Goal: Task Accomplishment & Management: Manage account settings

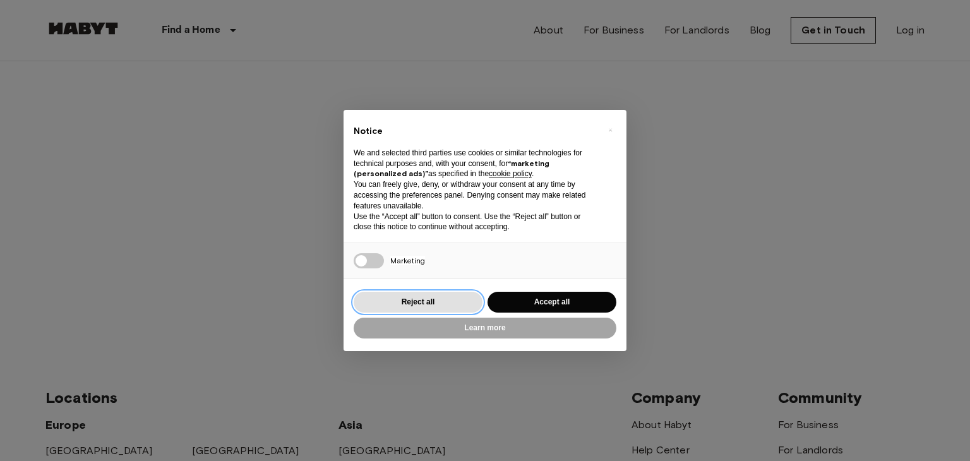
click at [436, 301] on button "Reject all" at bounding box center [418, 302] width 129 height 21
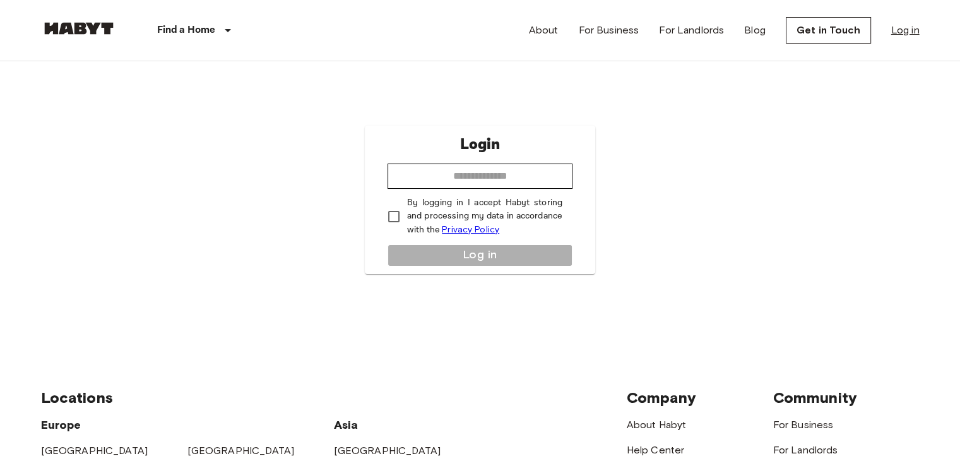
click at [908, 36] on link "Log in" at bounding box center [905, 30] width 28 height 15
click at [505, 174] on input "email" at bounding box center [480, 176] width 185 height 25
type input "**********"
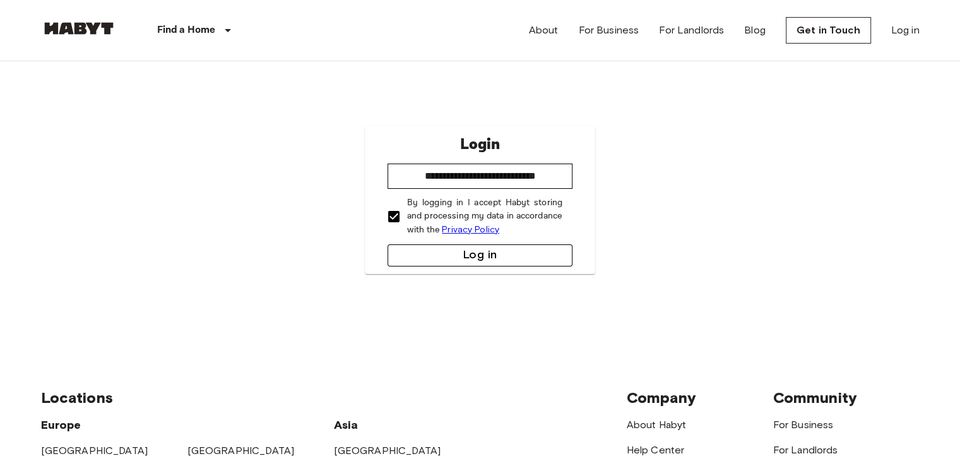
click at [421, 247] on button "Log in" at bounding box center [480, 255] width 185 height 22
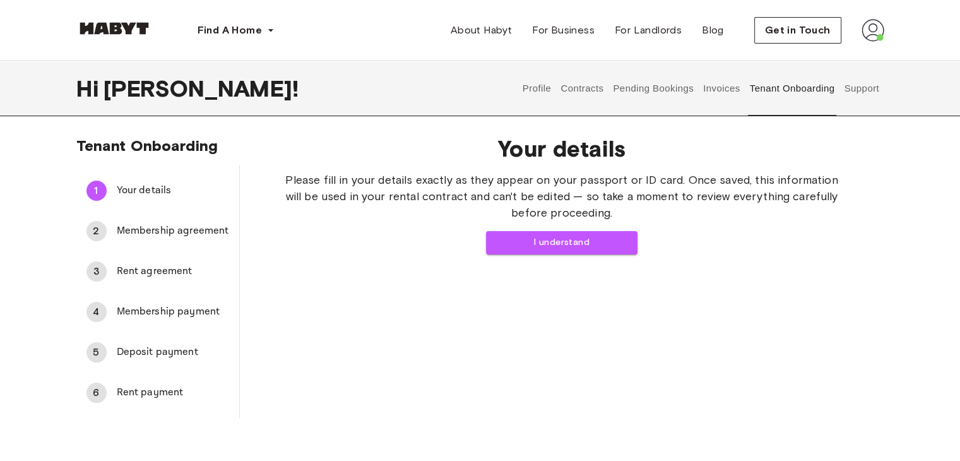
click at [535, 91] on button "Profile" at bounding box center [537, 89] width 32 height 56
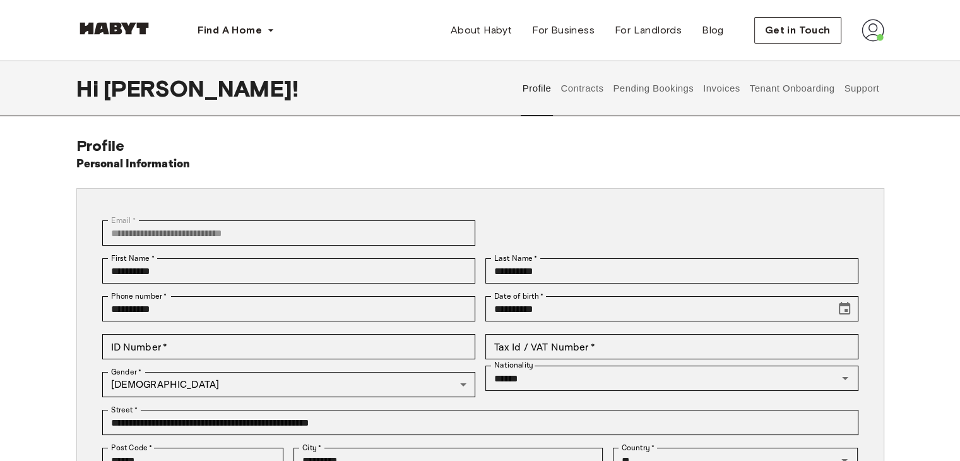
click at [581, 89] on button "Contracts" at bounding box center [582, 89] width 46 height 56
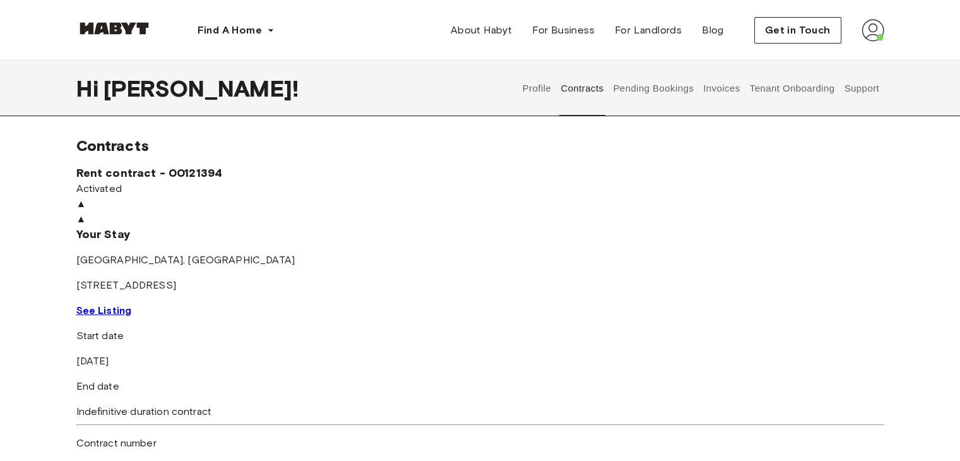
click at [653, 89] on button "Pending Bookings" at bounding box center [654, 89] width 84 height 56
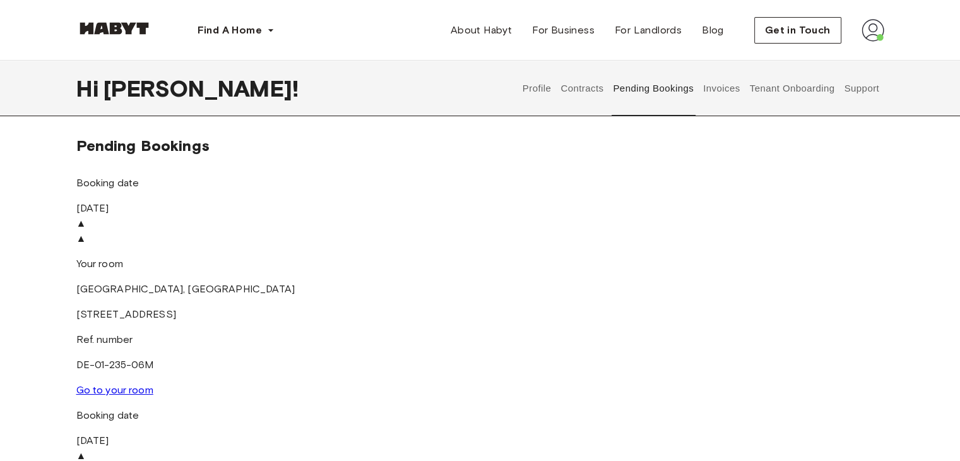
click at [436, 448] on img at bounding box center [480, 448] width 808 height 0
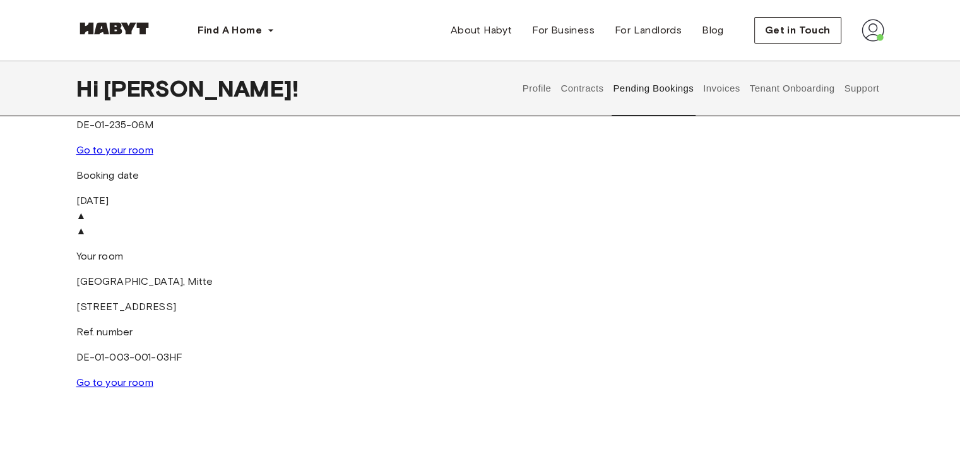
scroll to position [201, 0]
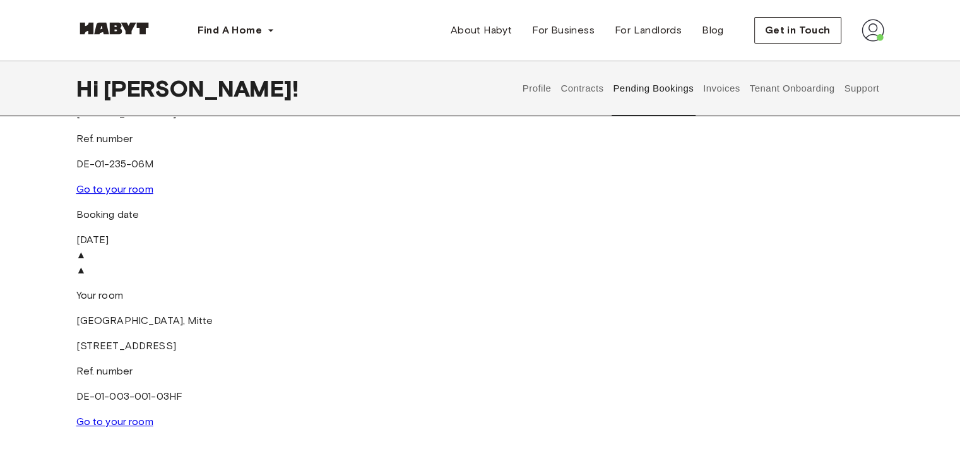
click at [153, 415] on link "Go to your room" at bounding box center [114, 421] width 77 height 12
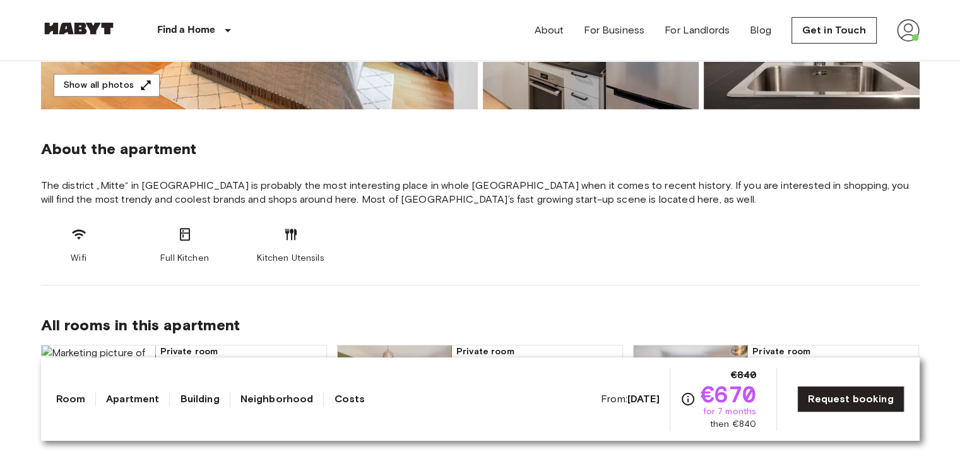
scroll to position [806, 0]
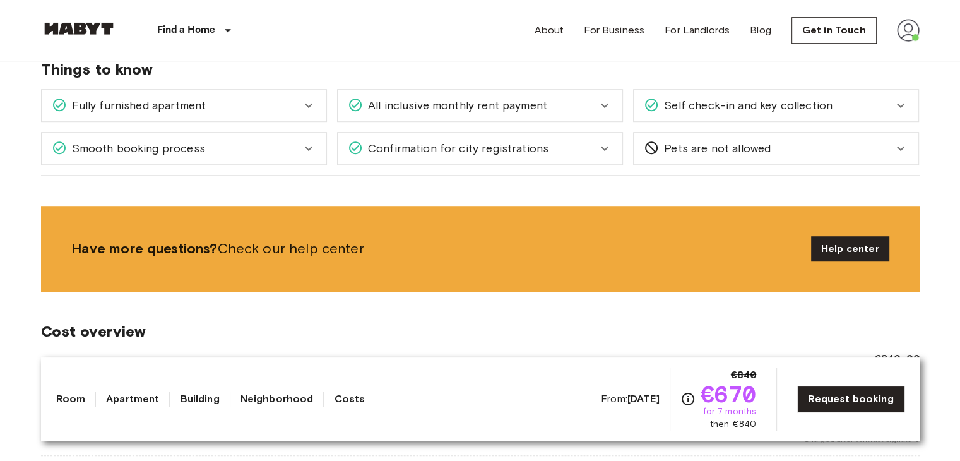
click at [316, 110] on div "Fully furnished apartment" at bounding box center [184, 106] width 285 height 32
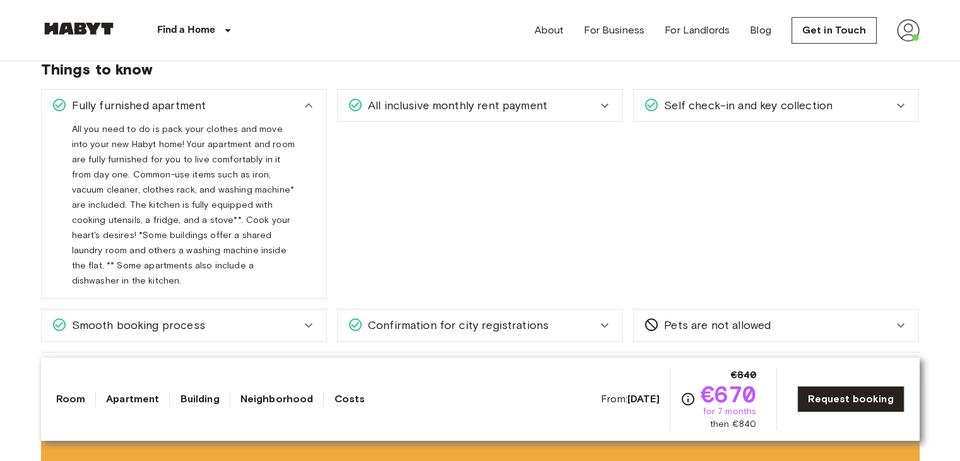
click at [316, 110] on div "Fully furnished apartment" at bounding box center [184, 106] width 285 height 32
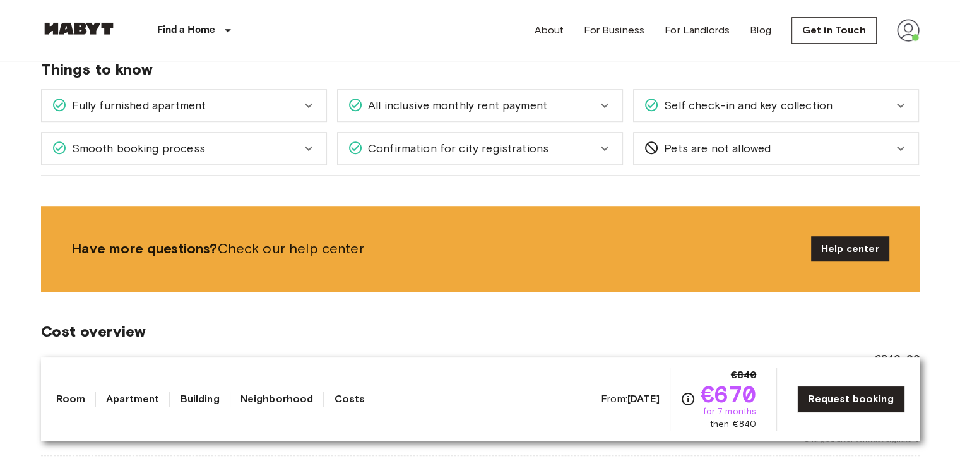
click at [301, 138] on div "Smooth booking process" at bounding box center [184, 149] width 285 height 32
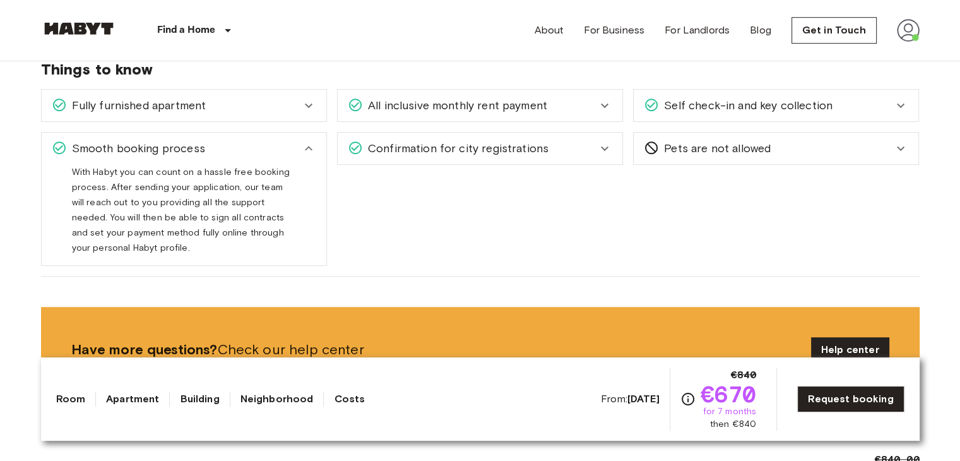
click at [301, 140] on div "Smooth booking process" at bounding box center [176, 148] width 249 height 16
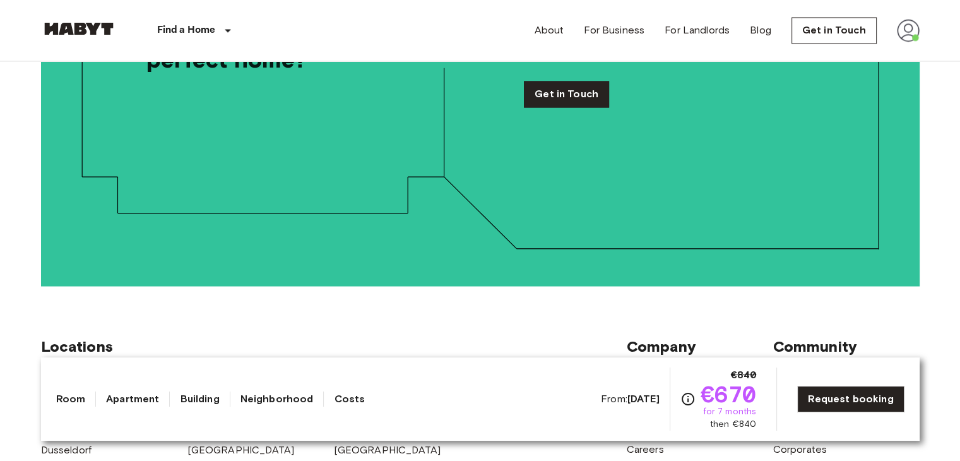
scroll to position [2518, 0]
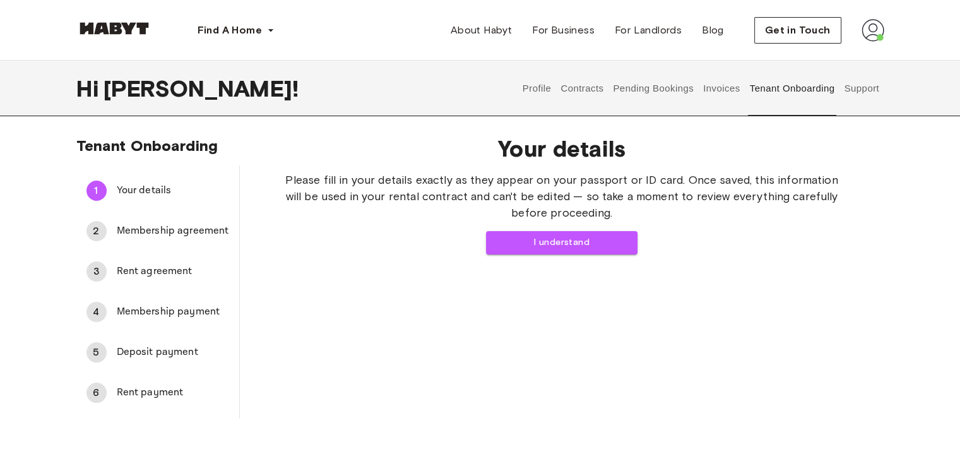
click at [732, 93] on button "Invoices" at bounding box center [722, 89] width 40 height 56
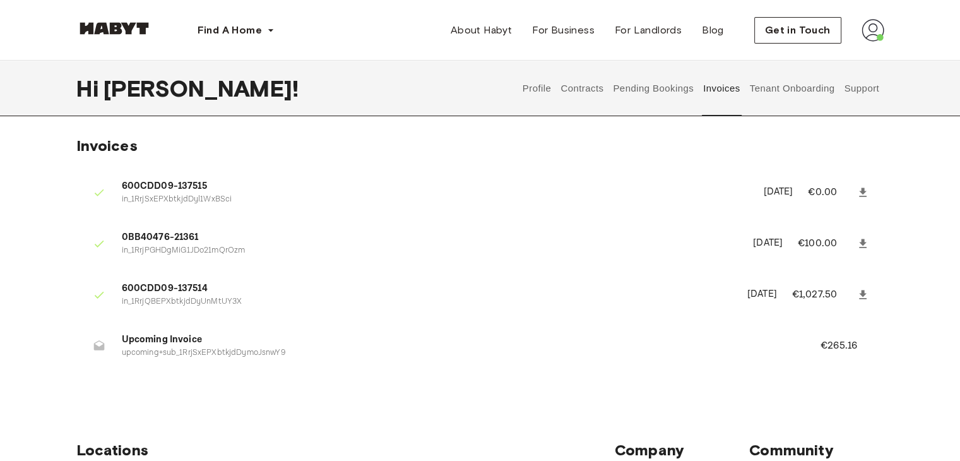
click at [674, 85] on button "Pending Bookings" at bounding box center [654, 89] width 84 height 56
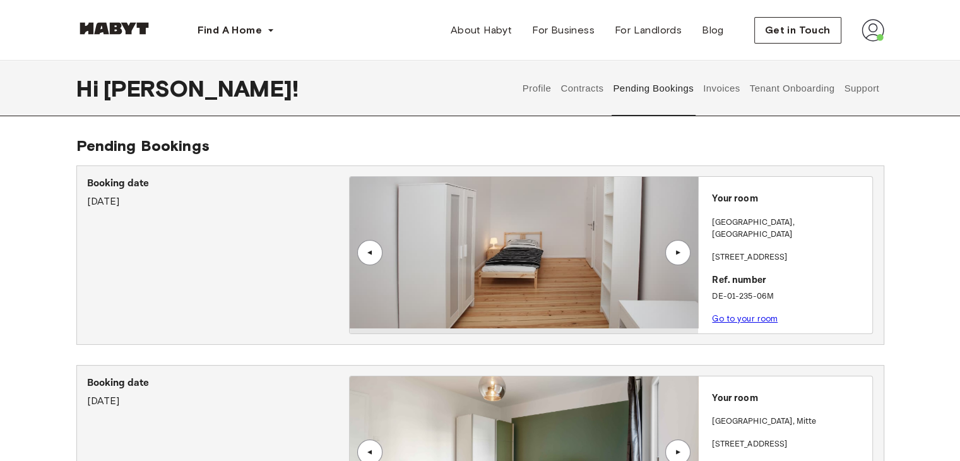
scroll to position [403, 0]
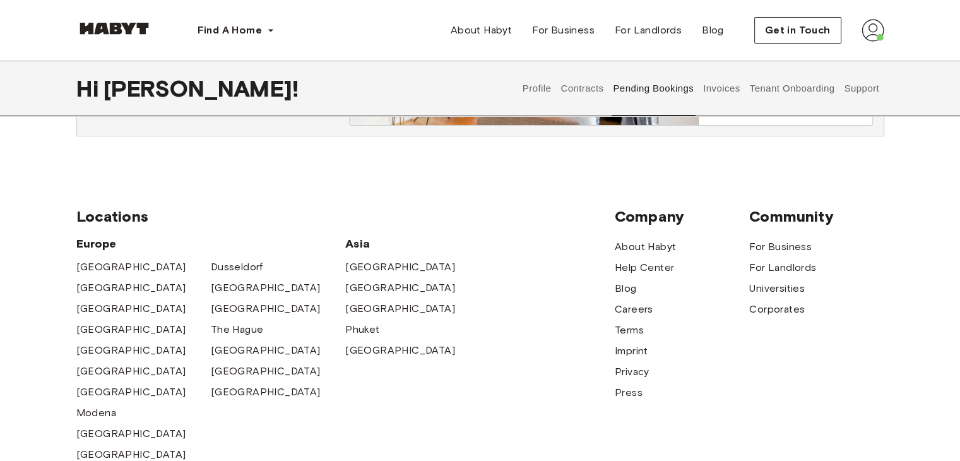
click at [280, 124] on div "Booking date August 14th, 2025 ▲ ▲ Your room BERLIN , Mitte Chausseestraße 58 R…" at bounding box center [480, 49] width 808 height 174
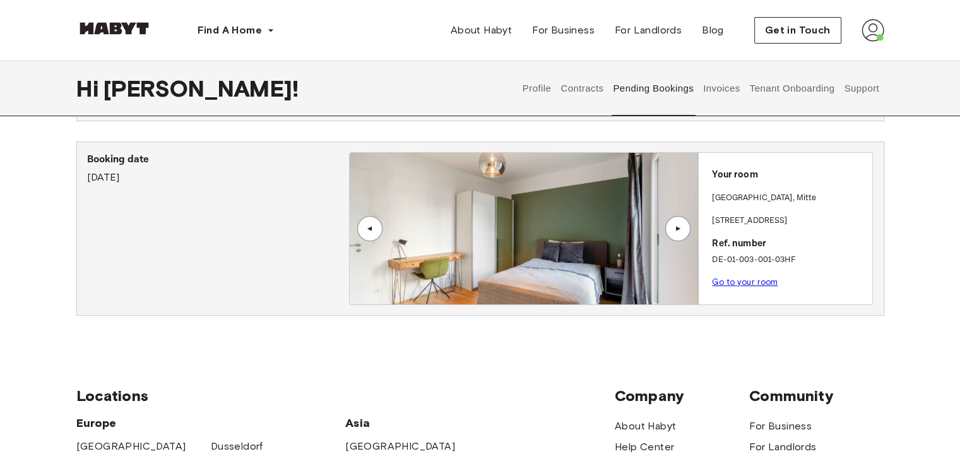
scroll to position [202, 0]
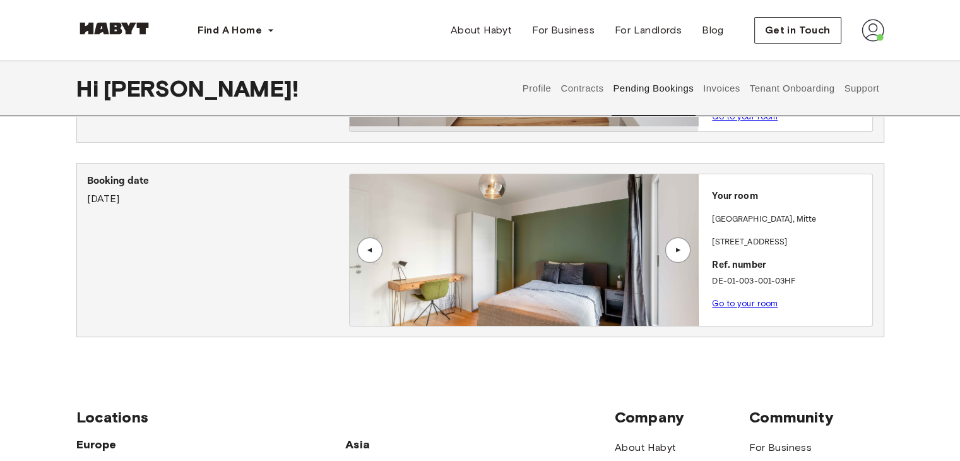
click at [742, 299] on link "Go to your room" at bounding box center [745, 303] width 66 height 9
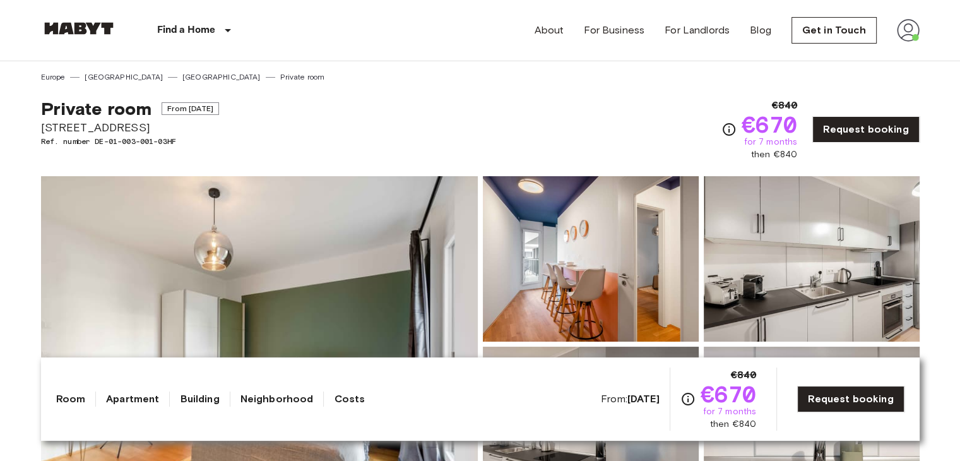
click at [902, 36] on img at bounding box center [908, 30] width 23 height 23
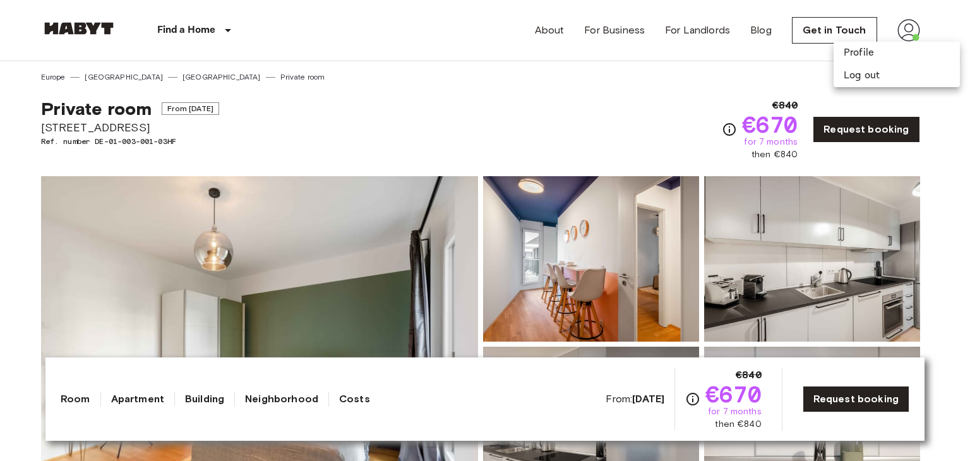
click at [739, 69] on div at bounding box center [485, 230] width 970 height 461
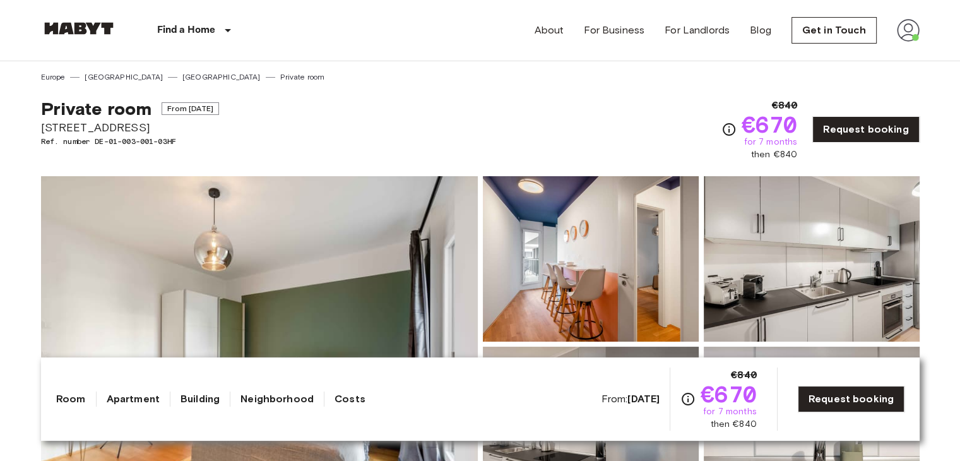
click at [915, 34] on img at bounding box center [908, 30] width 23 height 23
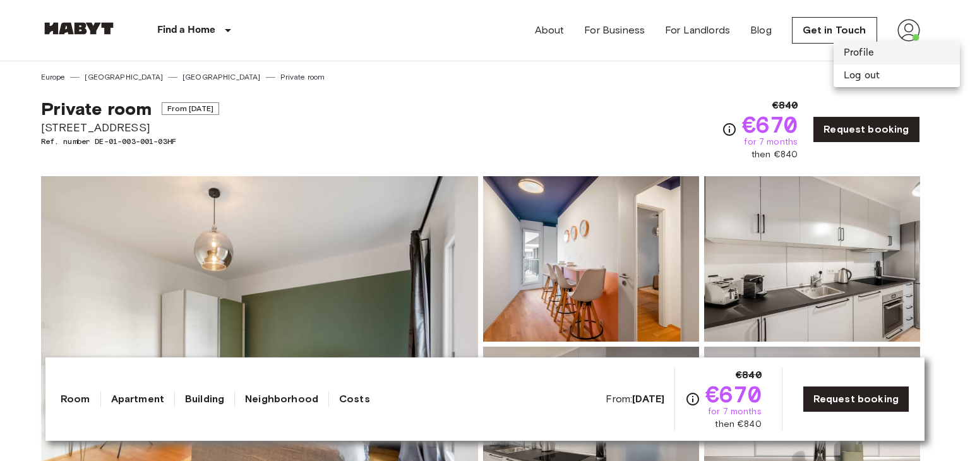
click at [905, 49] on li "Profile" at bounding box center [896, 53] width 126 height 23
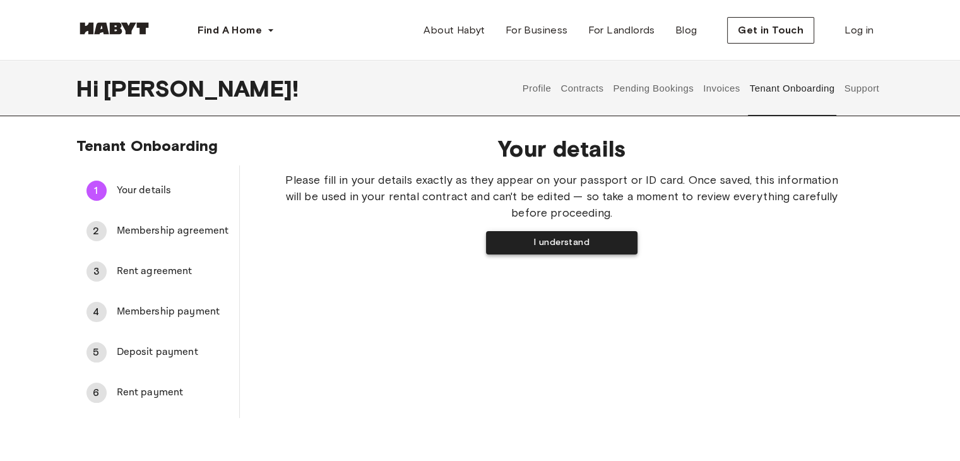
click at [569, 235] on button "I understand" at bounding box center [562, 242] width 152 height 23
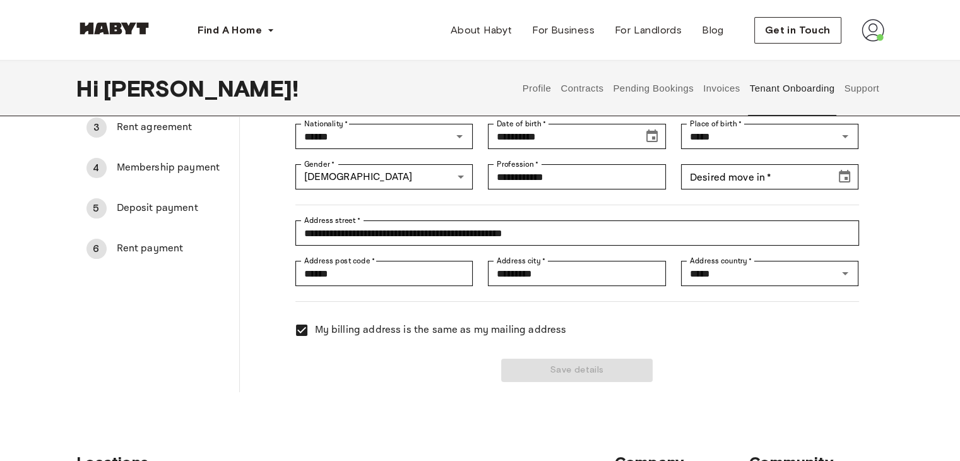
scroll to position [146, 0]
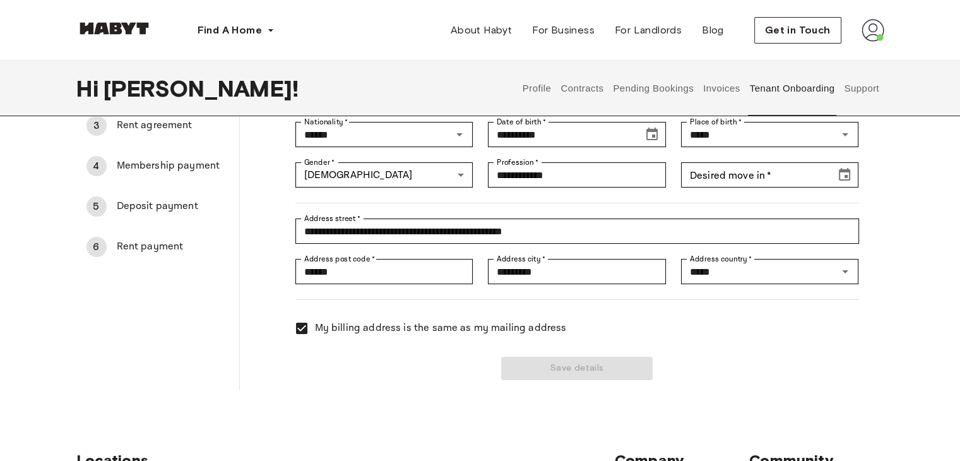
click at [592, 364] on div "Save details" at bounding box center [569, 361] width 579 height 39
click at [600, 372] on div "Save details" at bounding box center [569, 361] width 579 height 39
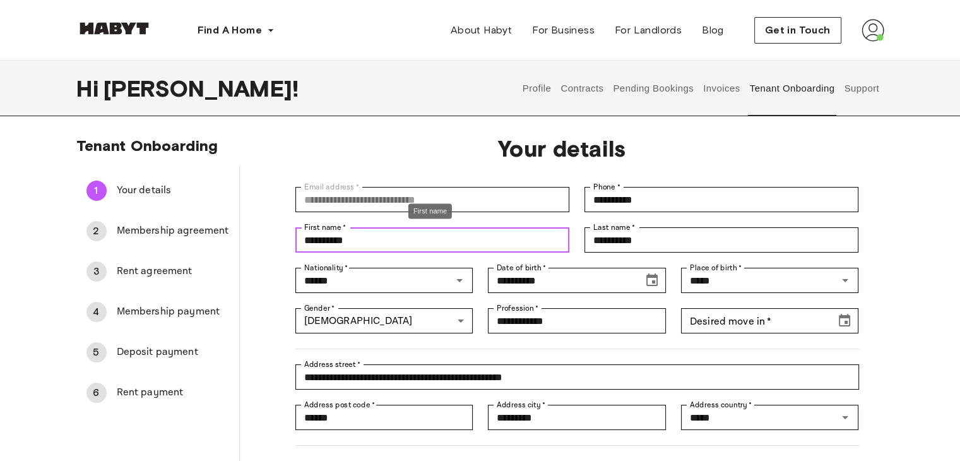
click at [417, 249] on input "**********" at bounding box center [432, 239] width 274 height 25
type input "**********"
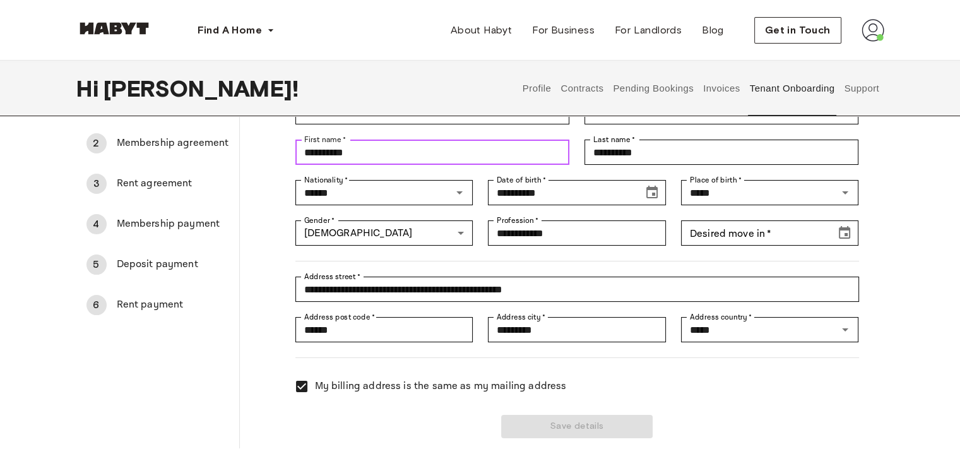
scroll to position [97, 0]
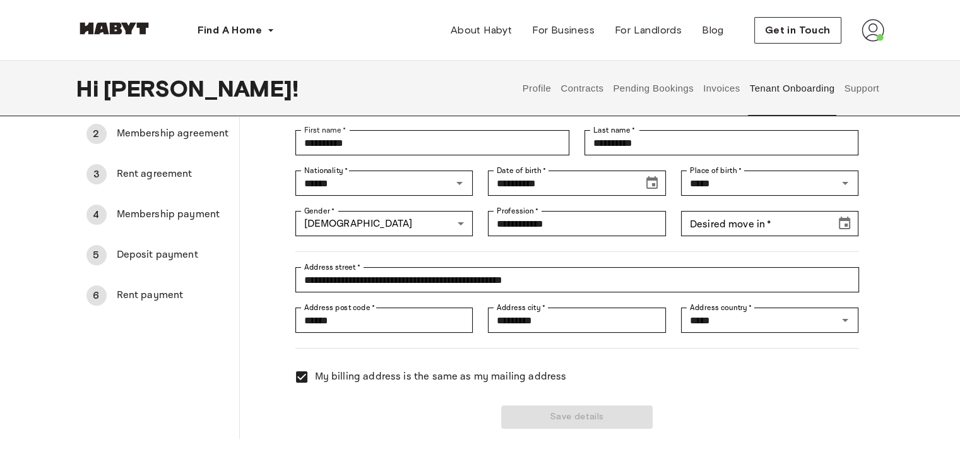
click at [185, 133] on span "Membership agreement" at bounding box center [173, 133] width 112 height 15
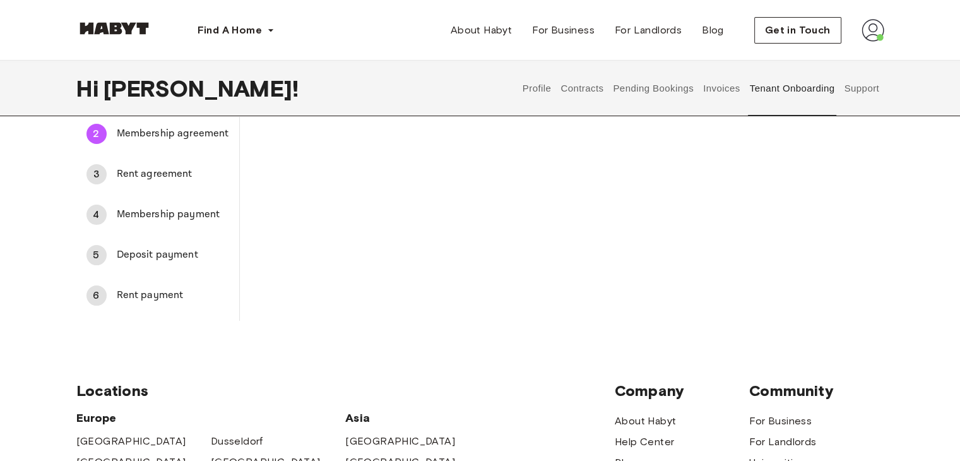
scroll to position [0, 0]
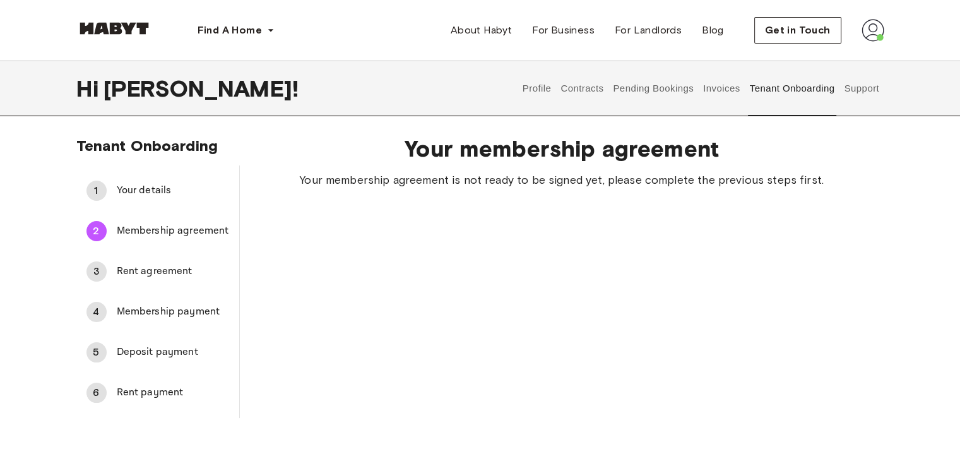
click at [155, 188] on span "Your details" at bounding box center [173, 190] width 112 height 15
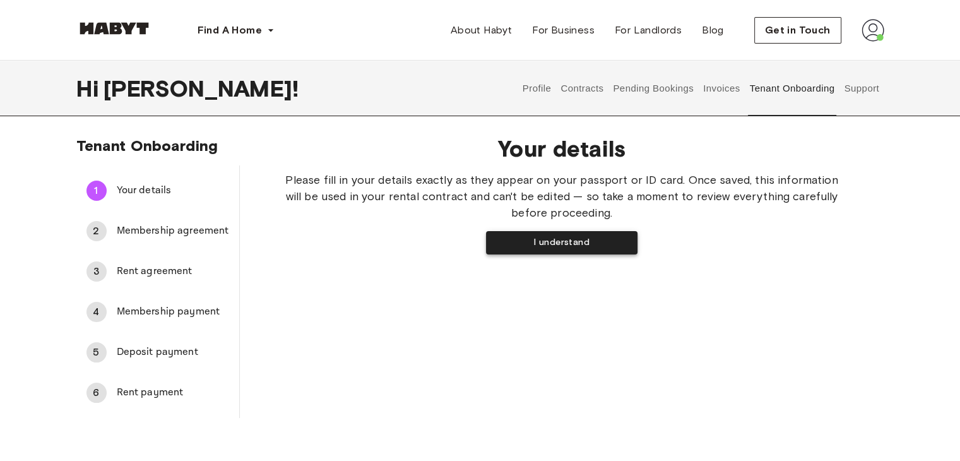
click at [515, 248] on button "I understand" at bounding box center [562, 242] width 152 height 23
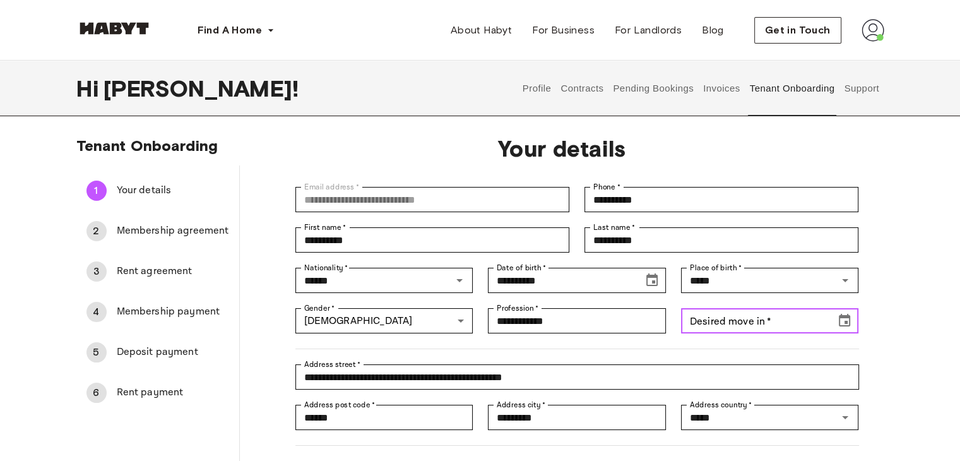
click at [846, 319] on icon "Choose date" at bounding box center [844, 320] width 15 height 15
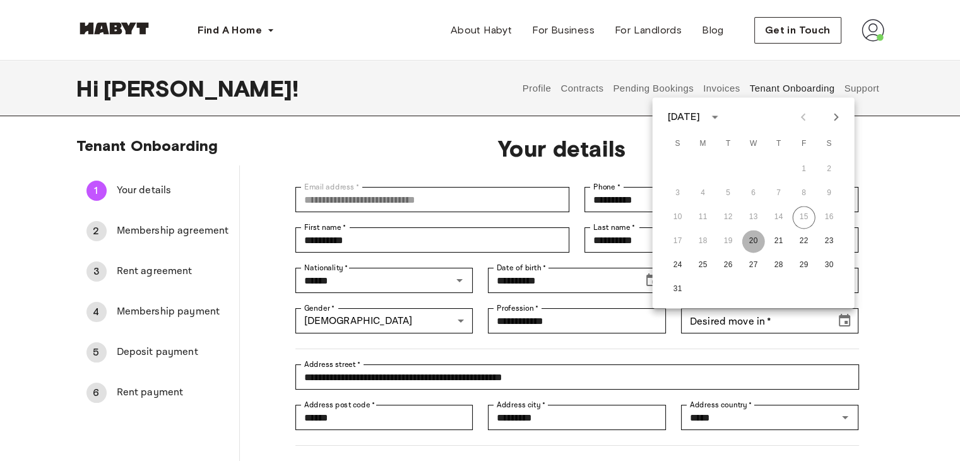
click at [754, 244] on button "20" at bounding box center [753, 241] width 23 height 23
type input "**********"
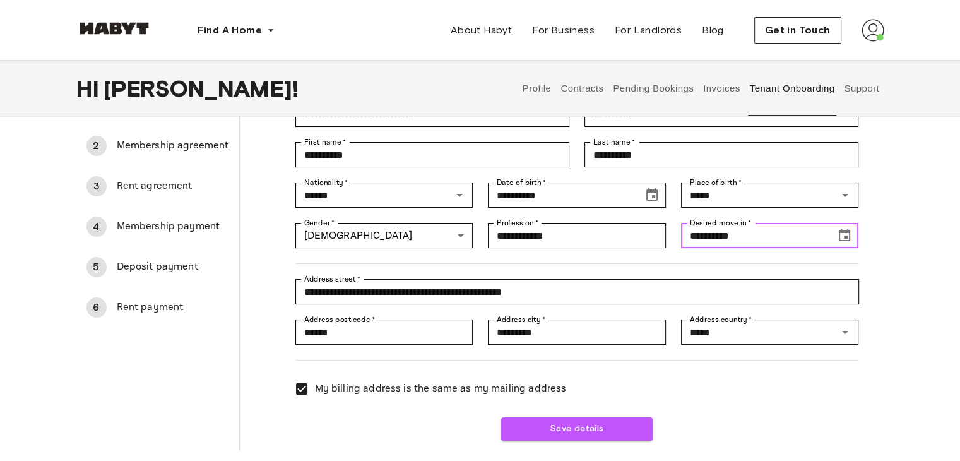
scroll to position [98, 0]
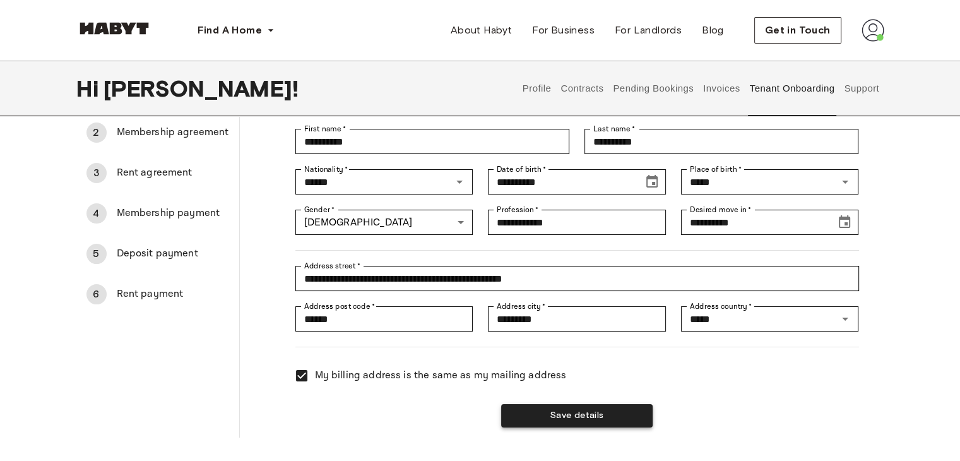
click at [596, 412] on button "Save details" at bounding box center [577, 415] width 152 height 23
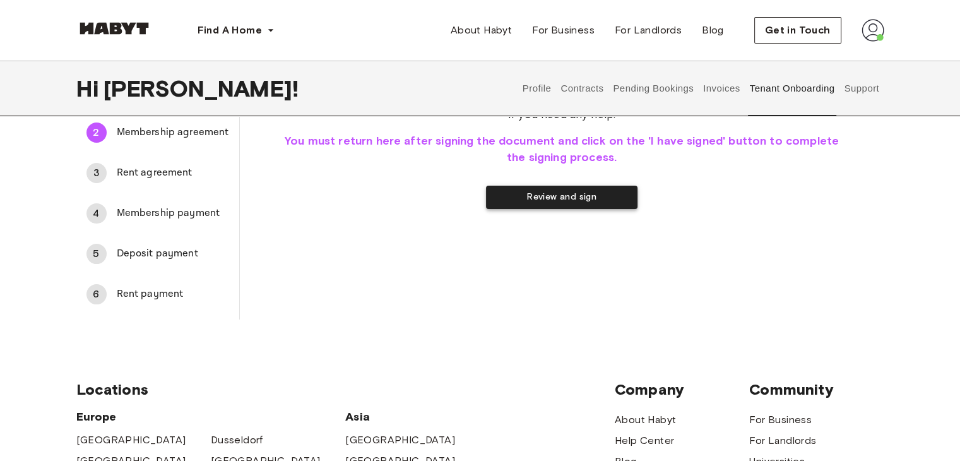
click at [586, 194] on button "Review and sign" at bounding box center [562, 197] width 152 height 23
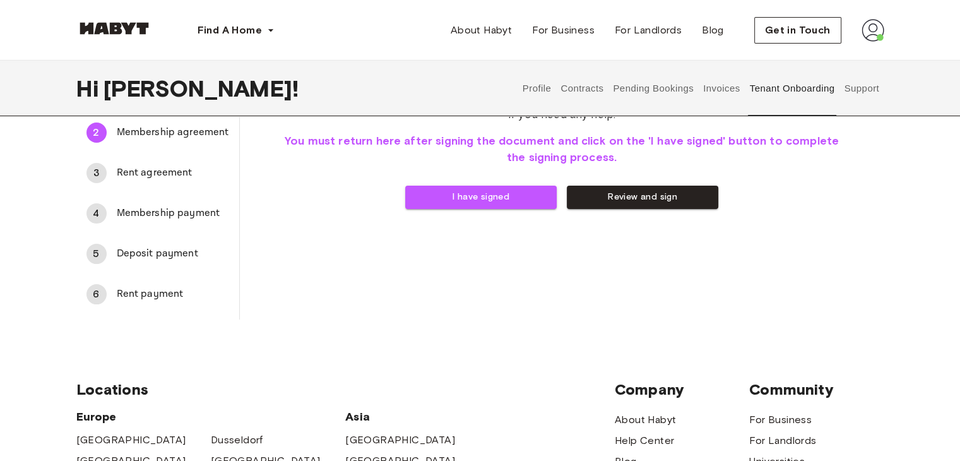
click at [487, 191] on button "I have signed" at bounding box center [481, 197] width 152 height 23
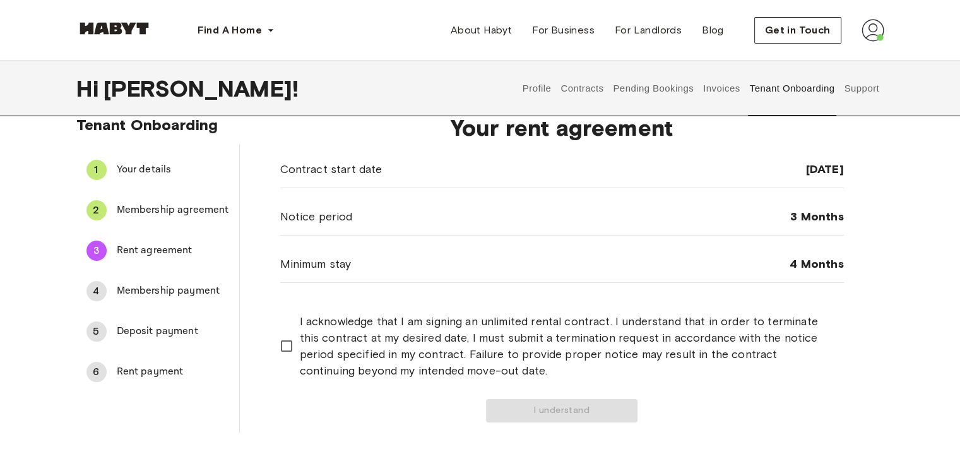
scroll to position [0, 0]
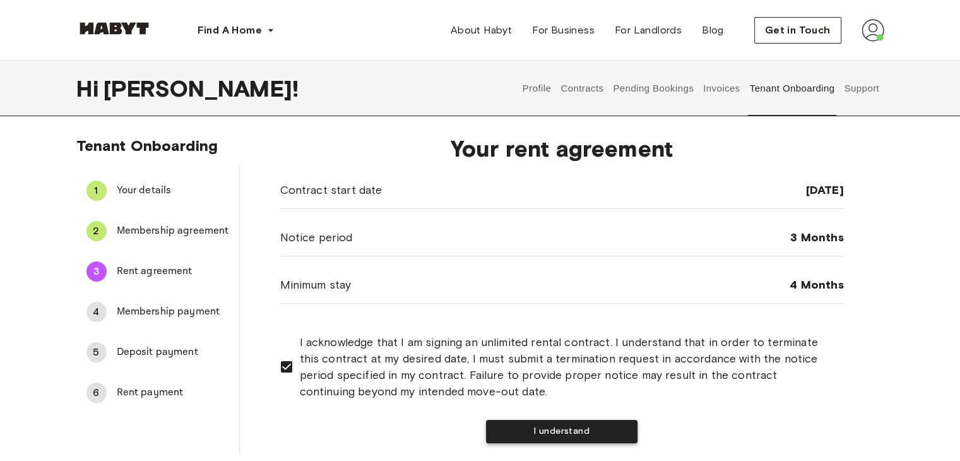
click at [578, 426] on button "I understand" at bounding box center [562, 431] width 152 height 23
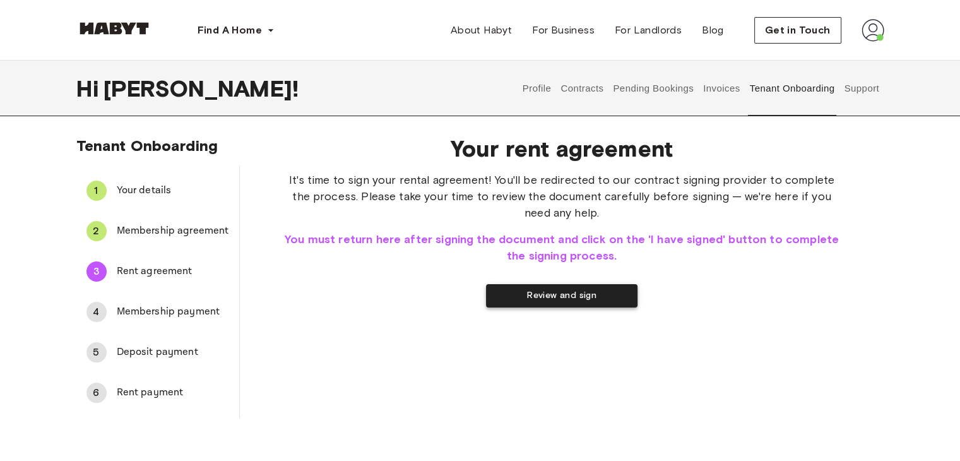
click at [557, 296] on button "Review and sign" at bounding box center [562, 295] width 152 height 23
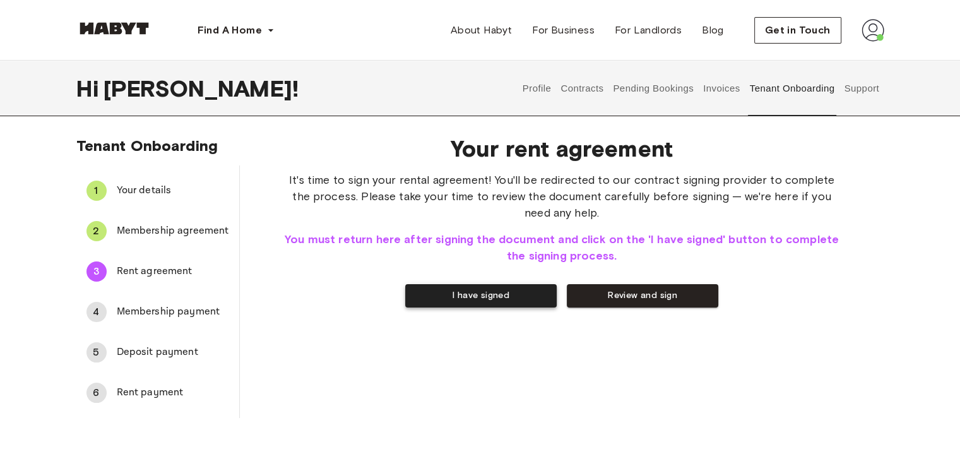
click at [470, 296] on button "I have signed" at bounding box center [481, 295] width 152 height 23
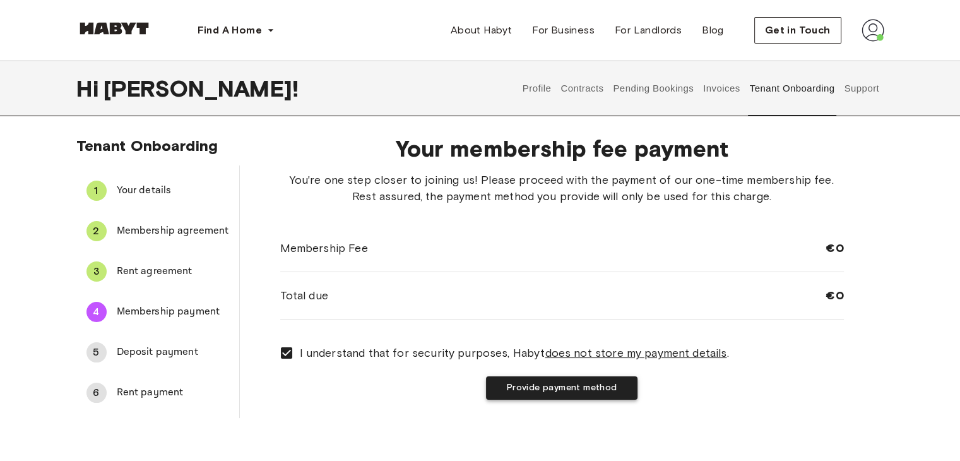
click at [587, 392] on button "Provide payment method" at bounding box center [562, 387] width 152 height 23
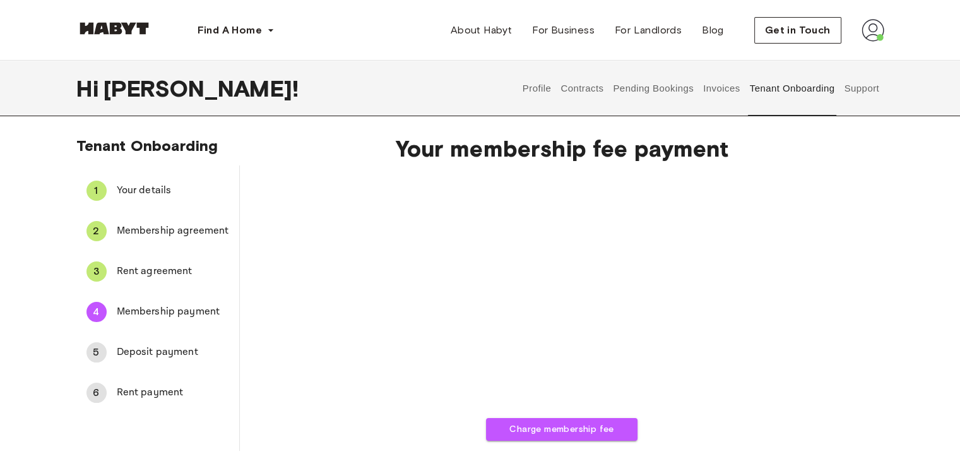
click at [144, 343] on div "5 Deposit payment" at bounding box center [157, 352] width 163 height 30
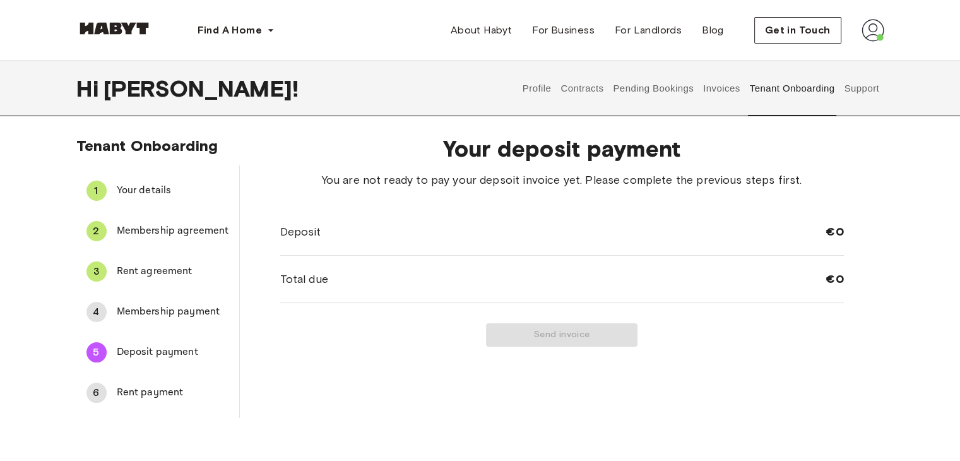
drag, startPoint x: 515, startPoint y: 337, endPoint x: 457, endPoint y: 329, distance: 58.0
click at [514, 338] on div "Send invoice" at bounding box center [562, 334] width 564 height 23
click at [136, 309] on span "Membership payment" at bounding box center [173, 311] width 112 height 15
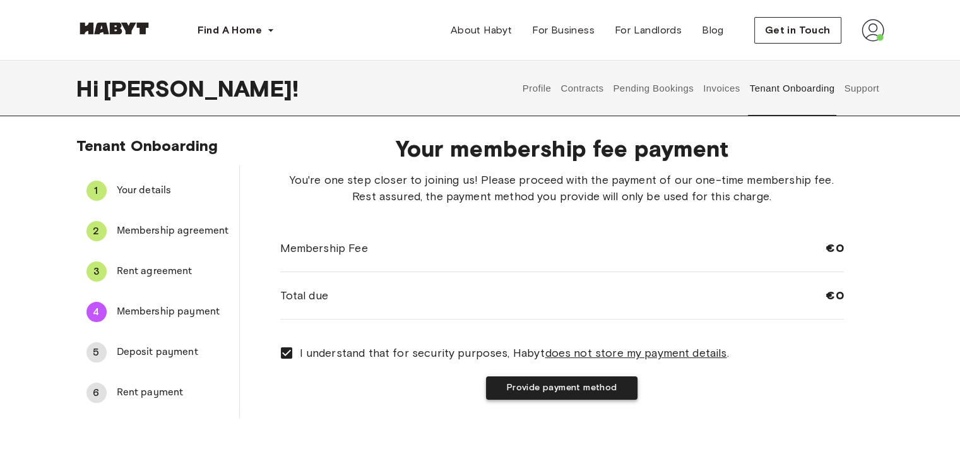
click at [548, 383] on button "Provide payment method" at bounding box center [562, 387] width 152 height 23
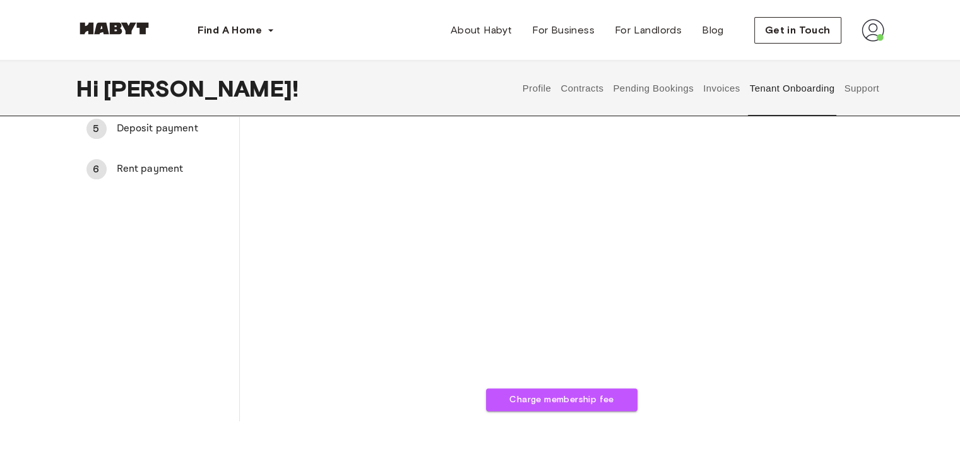
scroll to position [230, 0]
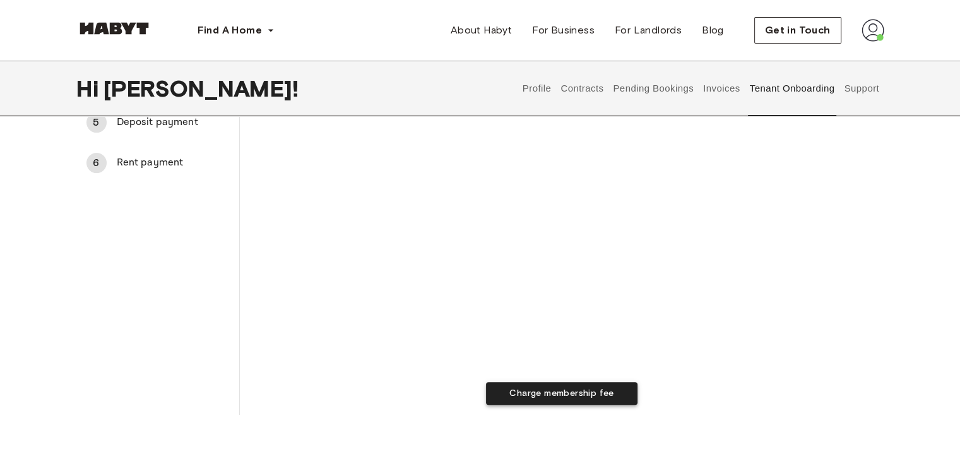
click at [594, 394] on button "Charge membership fee" at bounding box center [562, 393] width 152 height 23
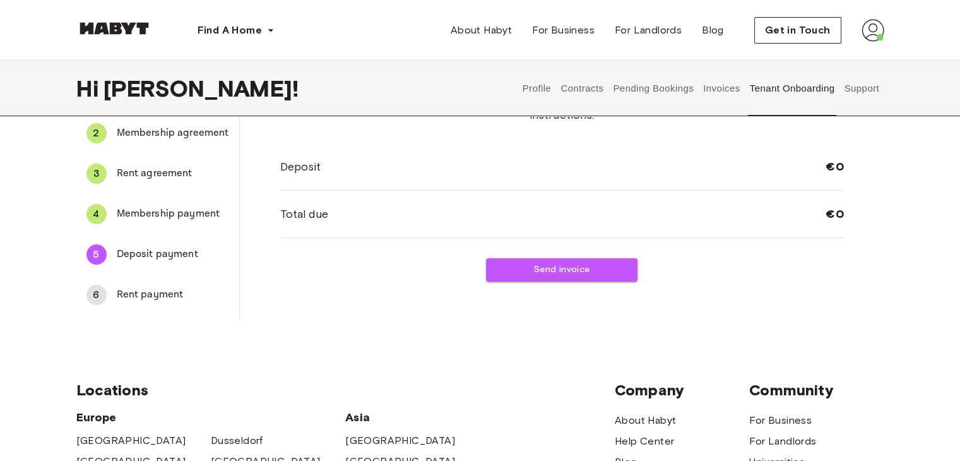
scroll to position [81, 0]
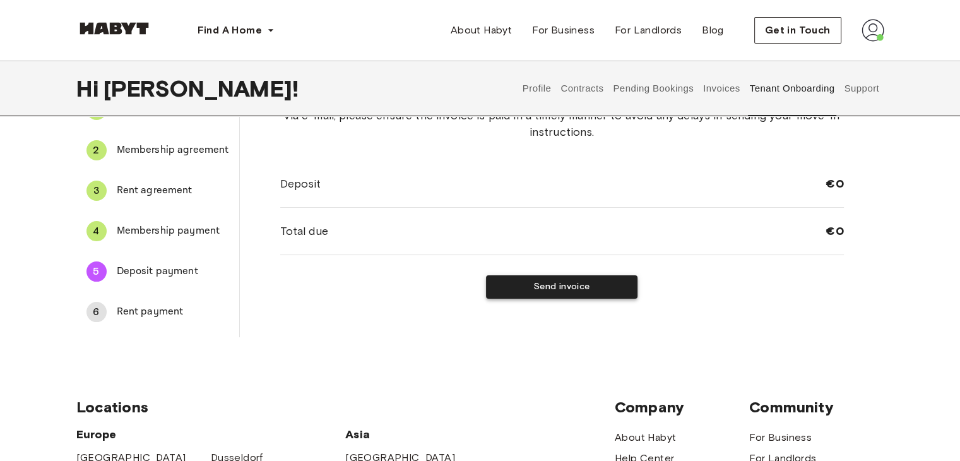
click at [578, 291] on button "Send invoice" at bounding box center [562, 286] width 152 height 23
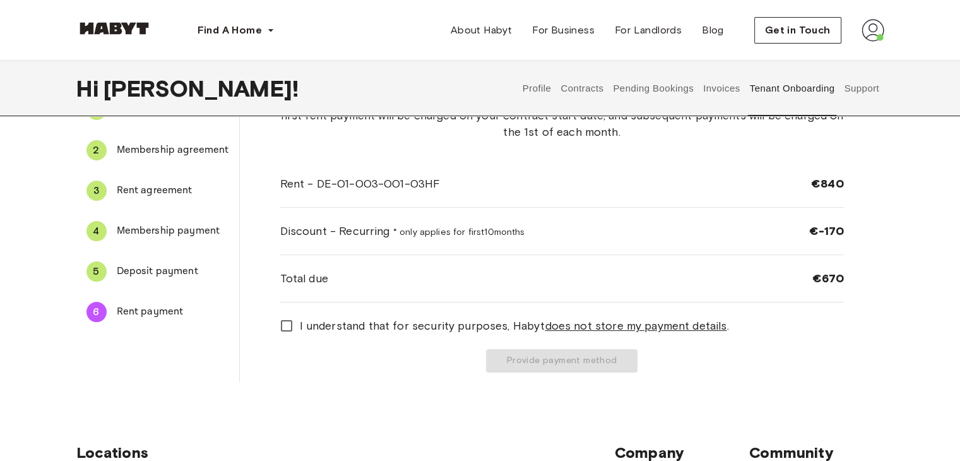
scroll to position [0, 0]
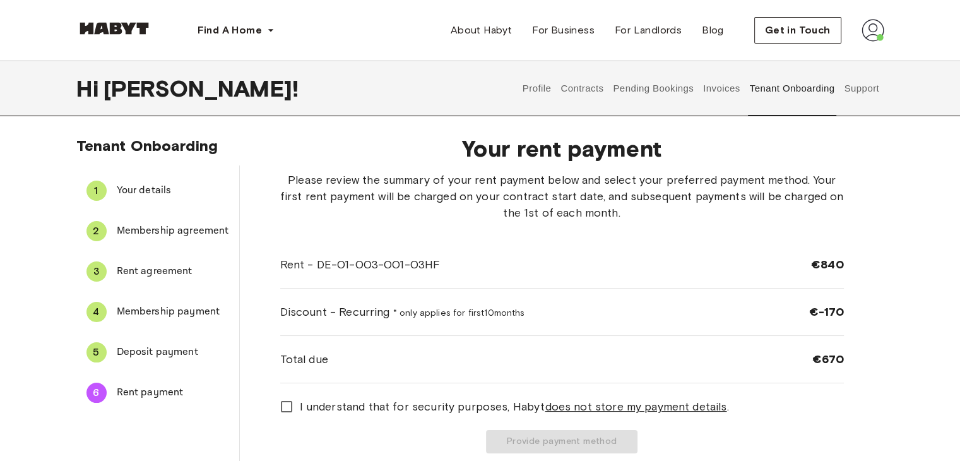
click at [843, 88] on button "Support" at bounding box center [862, 89] width 39 height 56
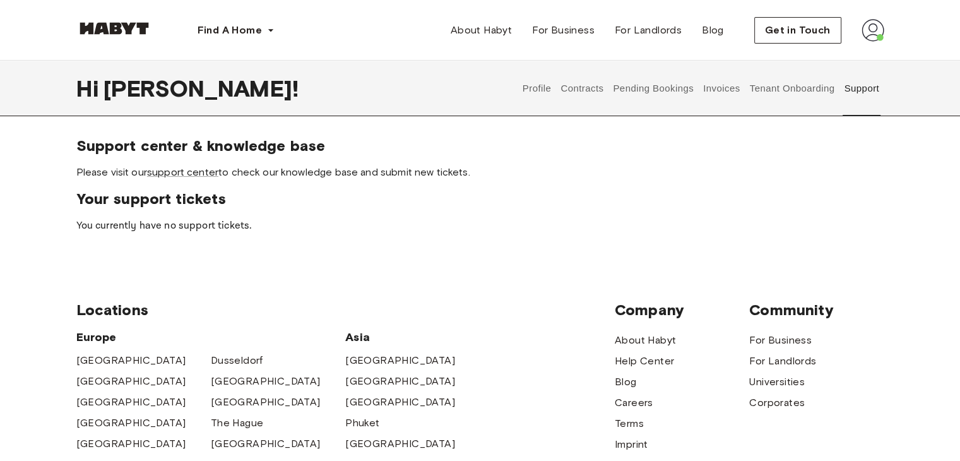
click at [737, 87] on button "Invoices" at bounding box center [722, 89] width 40 height 56
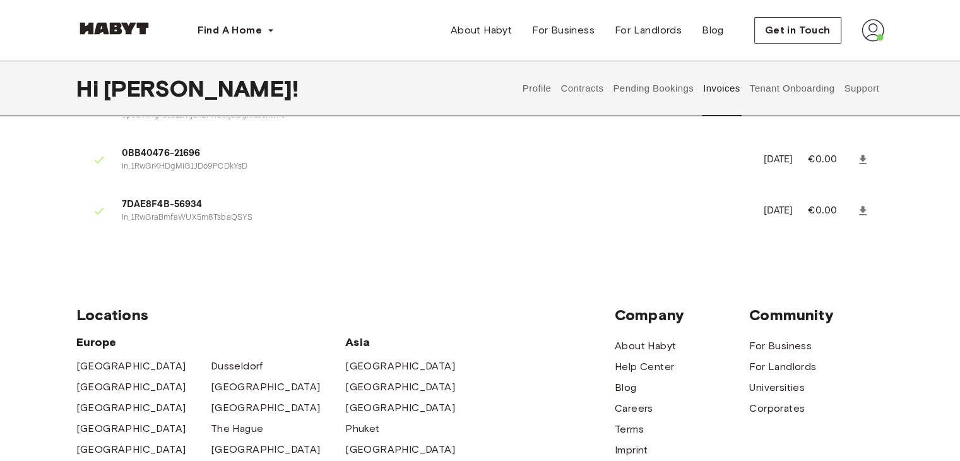
scroll to position [186, 0]
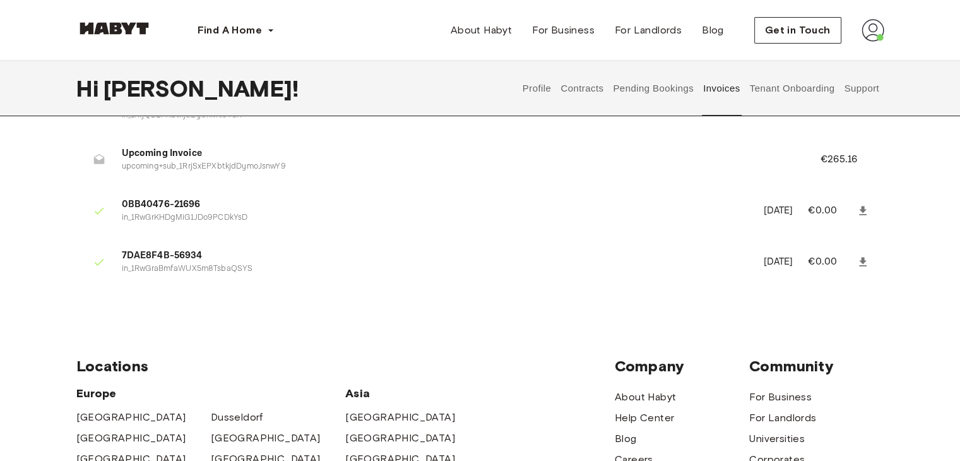
click at [628, 87] on button "Pending Bookings" at bounding box center [654, 89] width 84 height 56
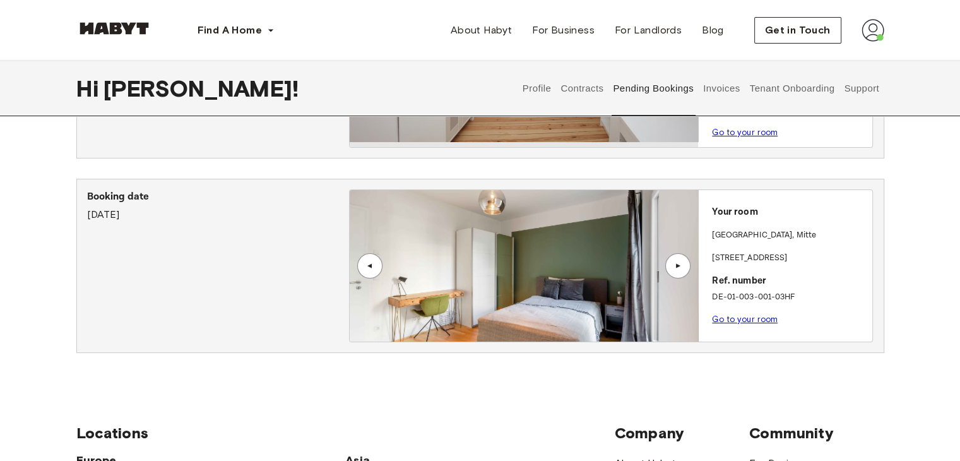
click at [732, 318] on link "Go to your room" at bounding box center [745, 318] width 66 height 9
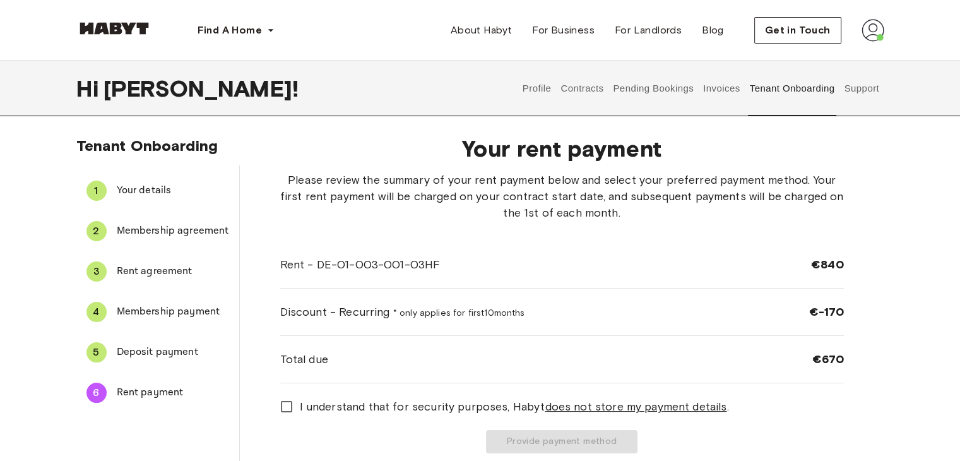
click at [539, 79] on button "Profile" at bounding box center [537, 89] width 32 height 56
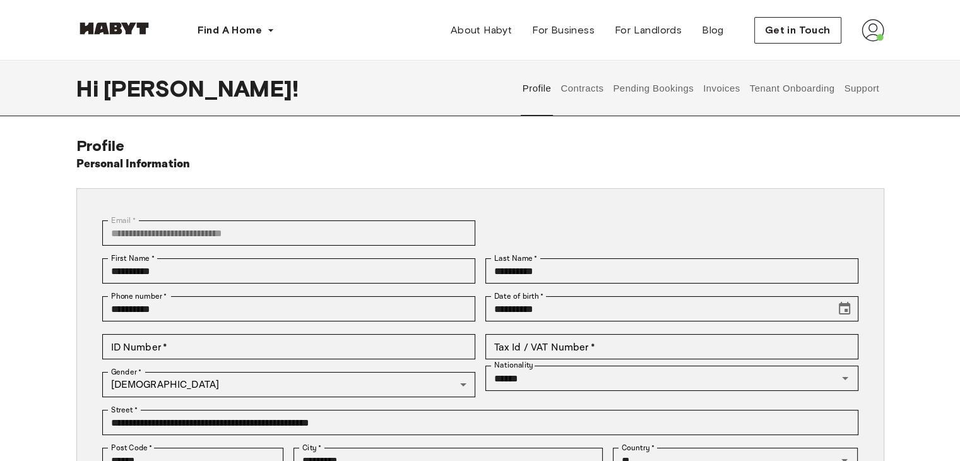
click at [577, 91] on button "Contracts" at bounding box center [582, 89] width 46 height 56
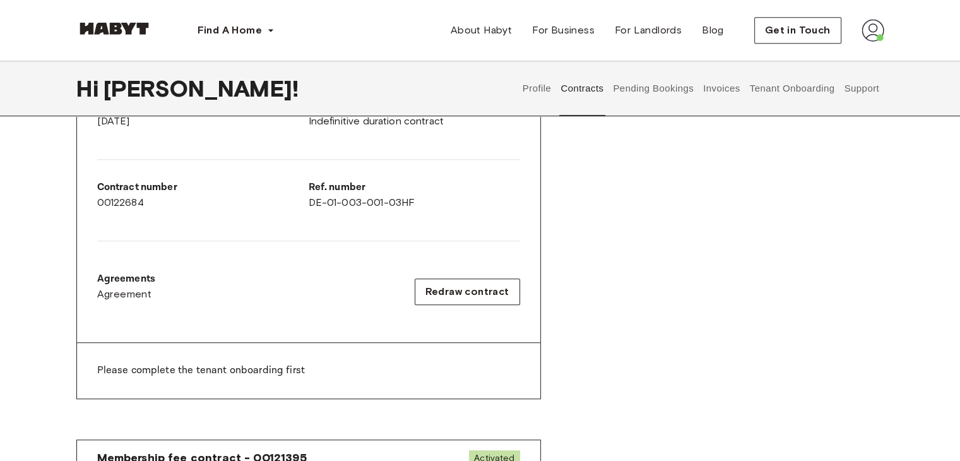
scroll to position [403, 0]
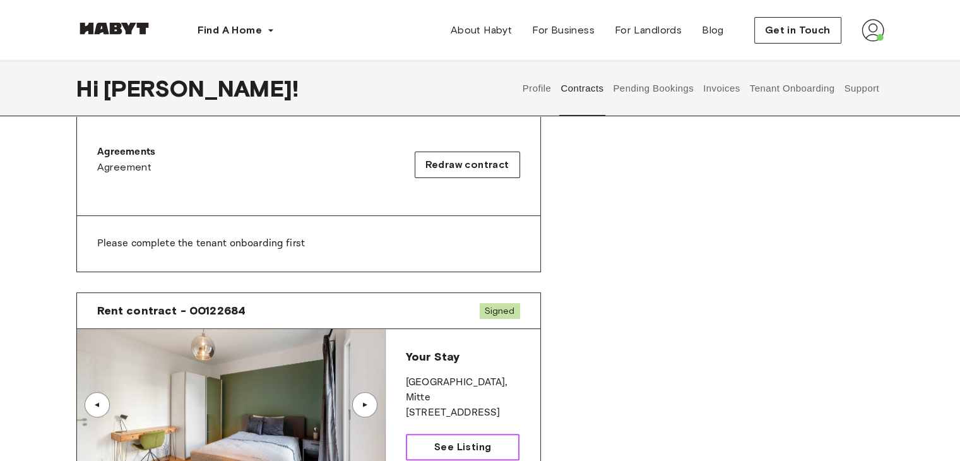
click at [449, 444] on span "See Listing" at bounding box center [462, 446] width 57 height 15
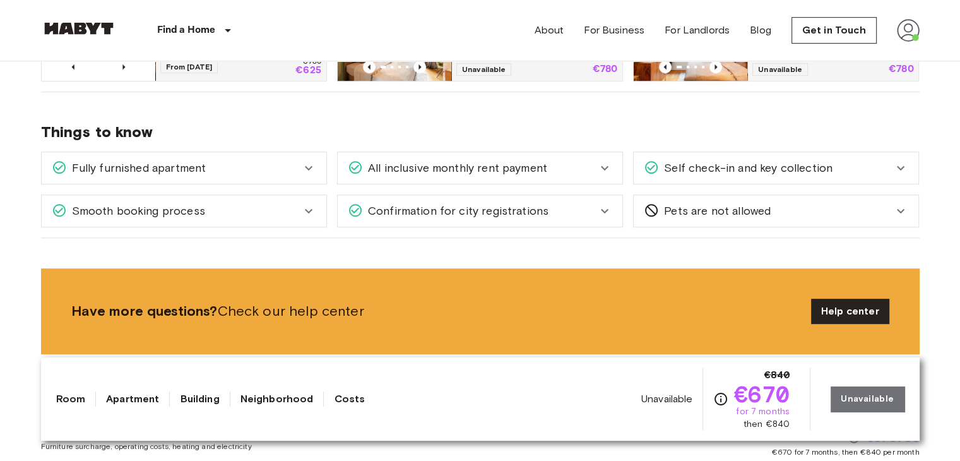
scroll to position [694, 0]
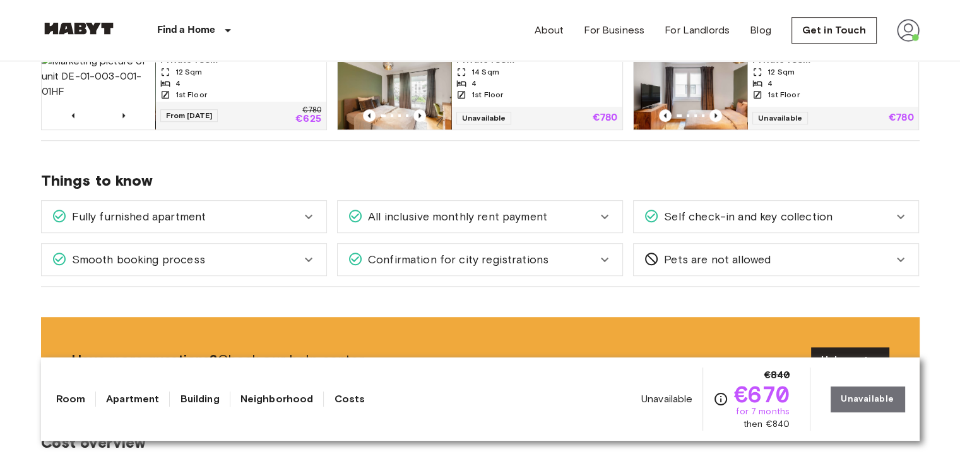
click at [265, 215] on div "Fully furnished apartment" at bounding box center [176, 216] width 249 height 16
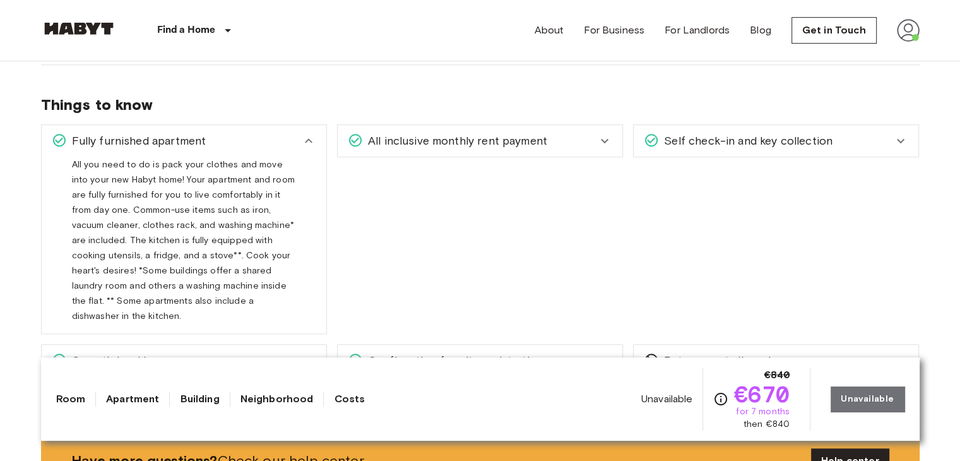
scroll to position [749, 0]
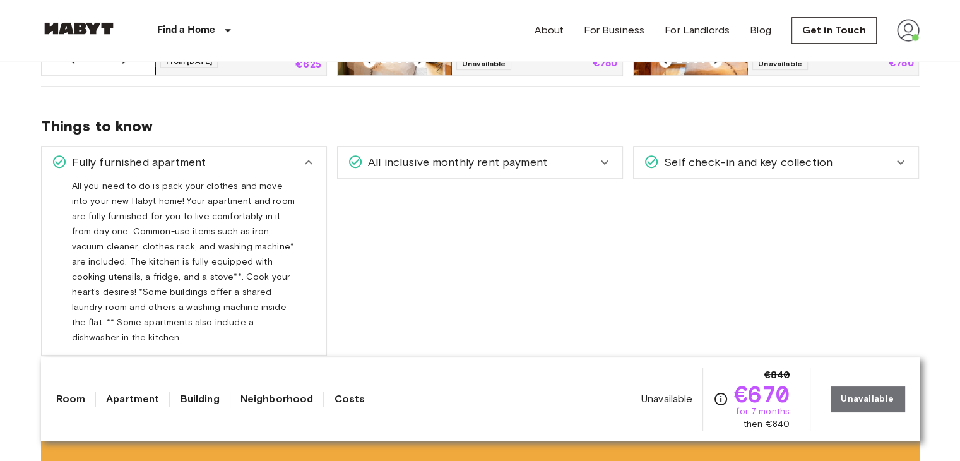
click at [301, 160] on icon at bounding box center [308, 162] width 15 height 15
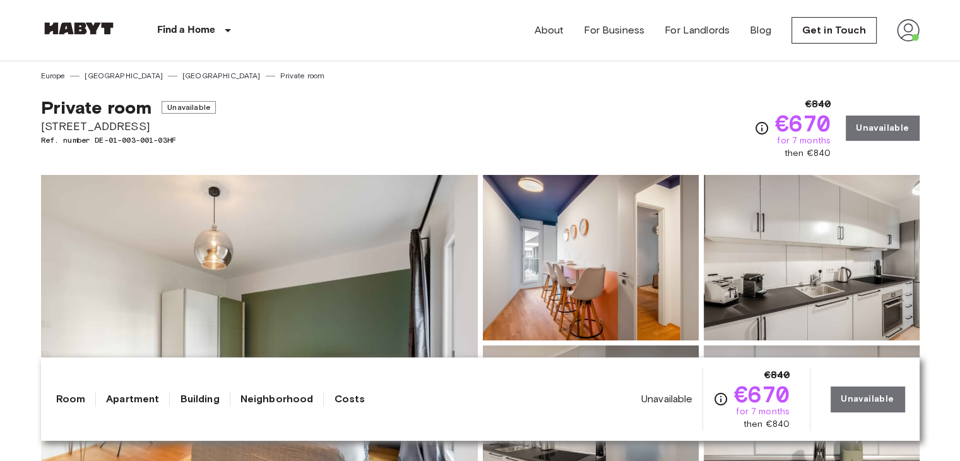
scroll to position [0, 0]
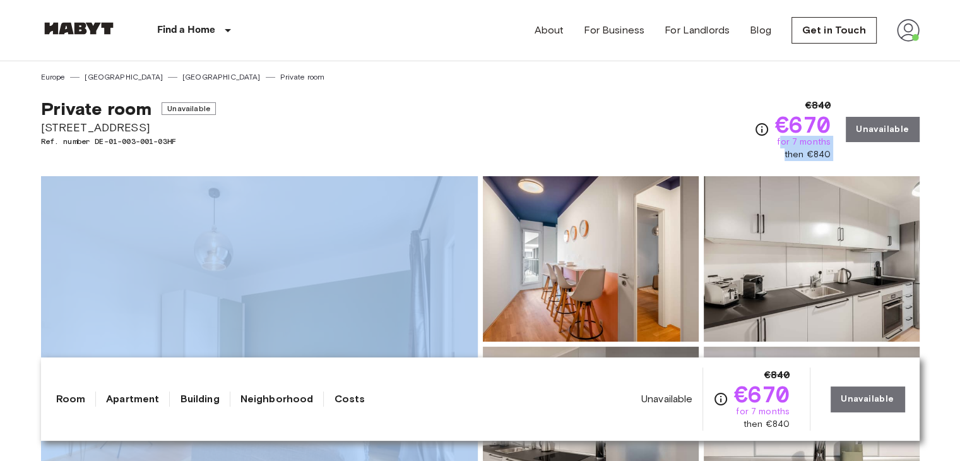
drag, startPoint x: 784, startPoint y: 139, endPoint x: 843, endPoint y: 132, distance: 59.7
click at [843, 132] on div "€840 €670 for 7 months then €840 Unavailable" at bounding box center [836, 129] width 165 height 63
click at [818, 145] on span "for 7 months" at bounding box center [804, 142] width 54 height 13
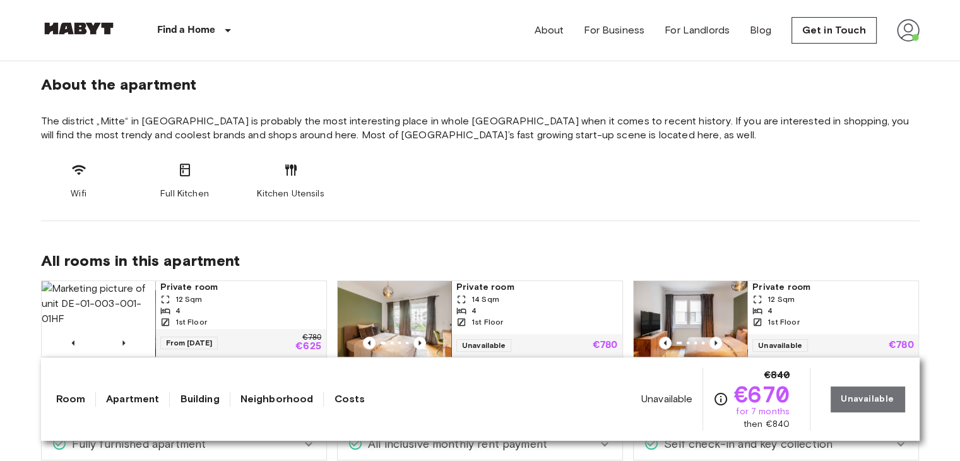
scroll to position [470, 0]
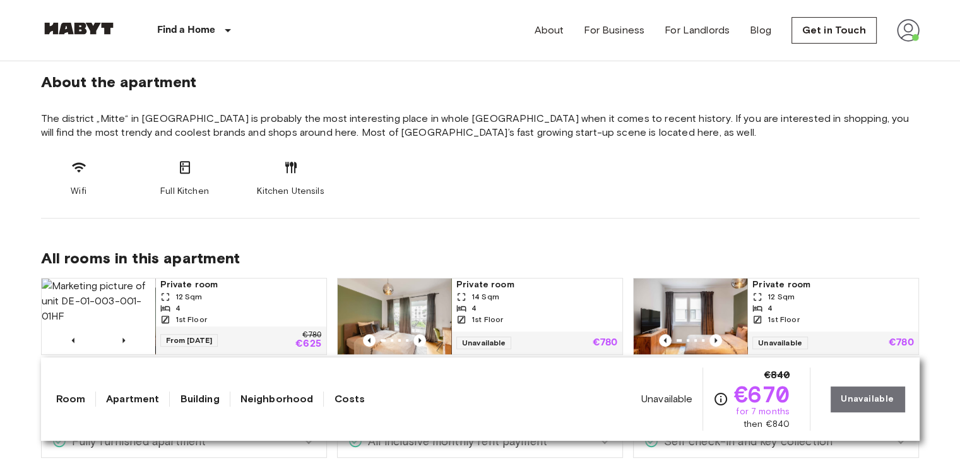
click at [76, 402] on link "Room" at bounding box center [71, 398] width 30 height 15
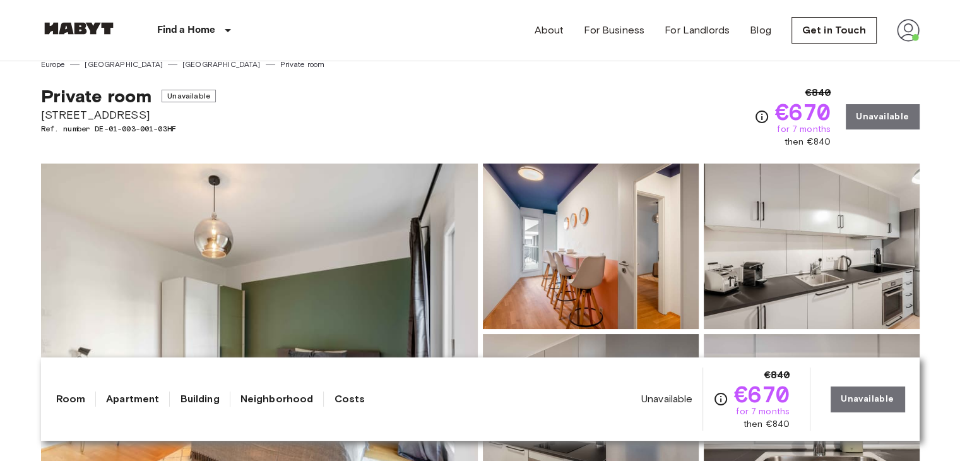
scroll to position [0, 0]
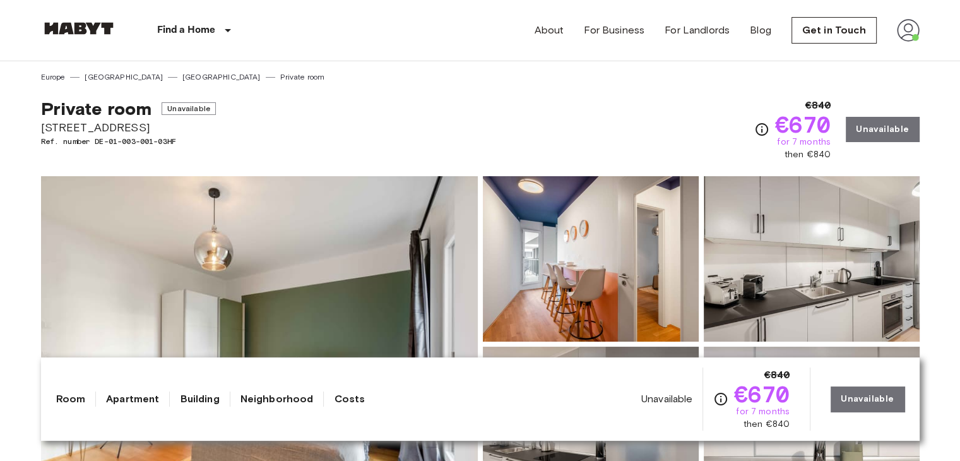
click at [128, 398] on link "Apartment" at bounding box center [132, 398] width 53 height 15
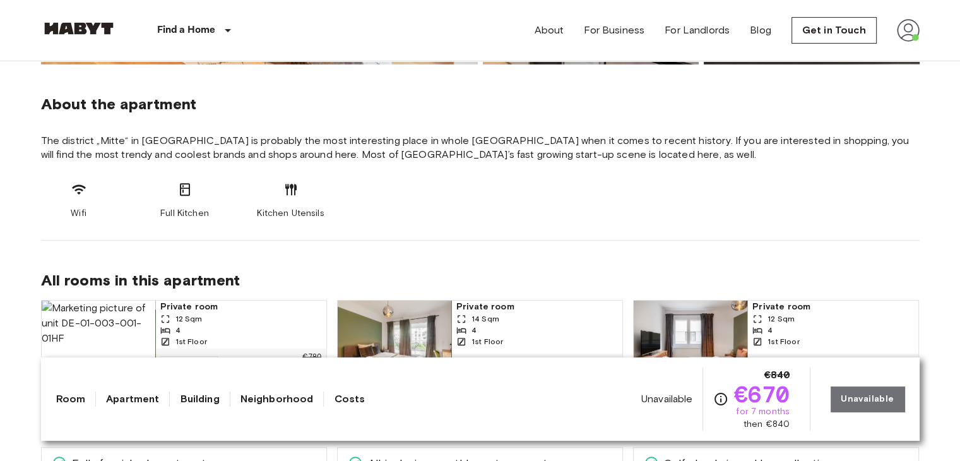
scroll to position [451, 0]
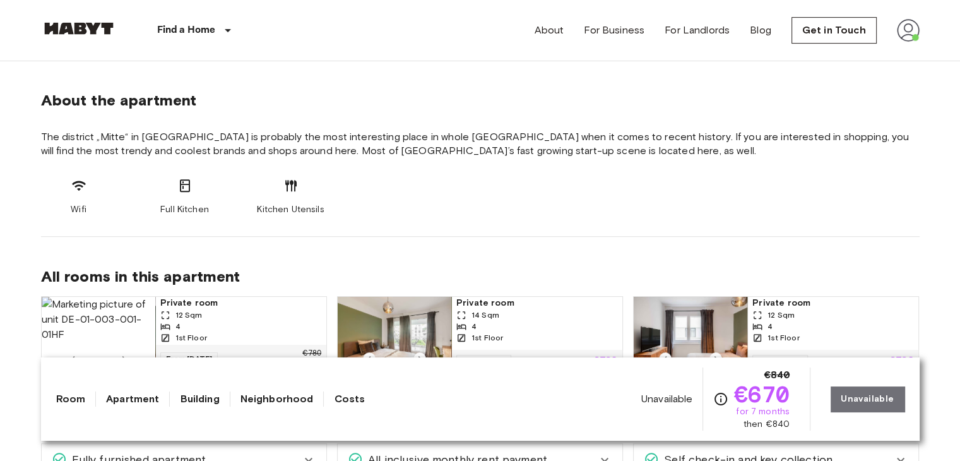
click at [199, 395] on link "Building" at bounding box center [199, 398] width 39 height 15
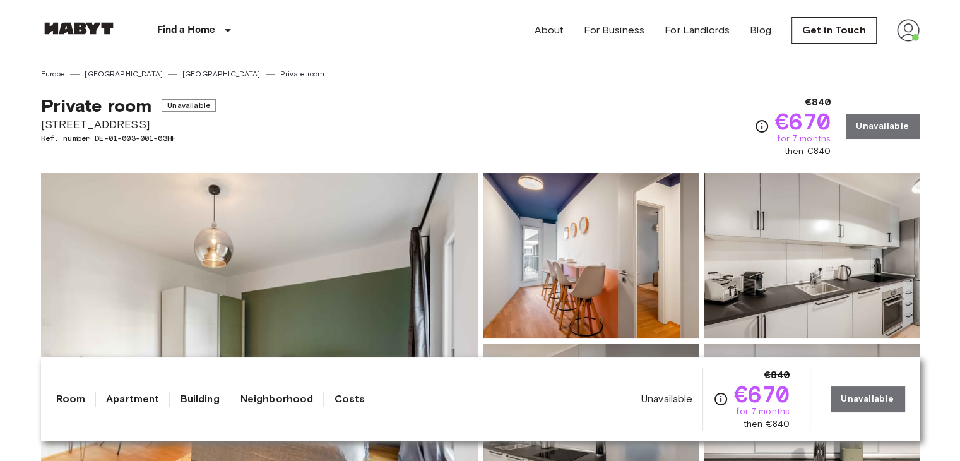
scroll to position [0, 0]
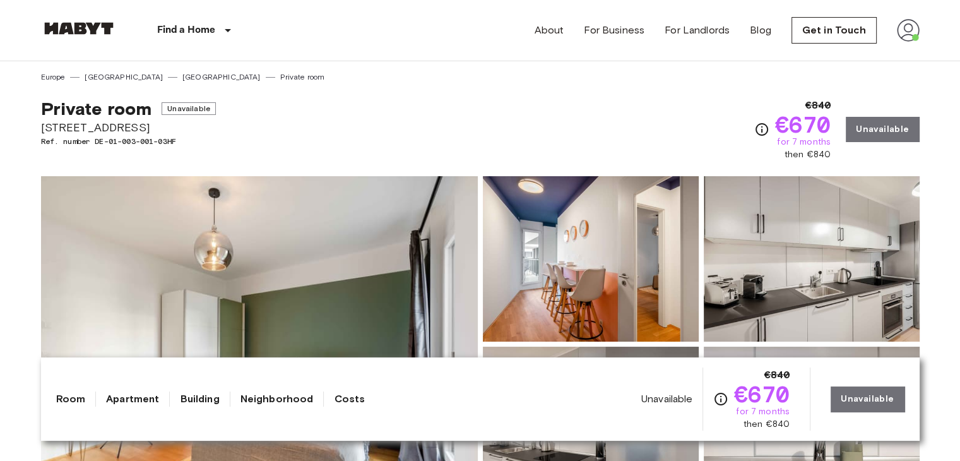
click at [266, 407] on div "Room Apartment Building Neighborhood Costs Unavailable €840 €670 for 7 months t…" at bounding box center [480, 398] width 848 height 63
click at [271, 400] on link "Neighborhood" at bounding box center [277, 398] width 73 height 15
click at [288, 398] on link "Neighborhood" at bounding box center [277, 398] width 73 height 15
click at [348, 400] on link "Costs" at bounding box center [349, 398] width 31 height 15
click at [903, 26] on img at bounding box center [908, 30] width 23 height 23
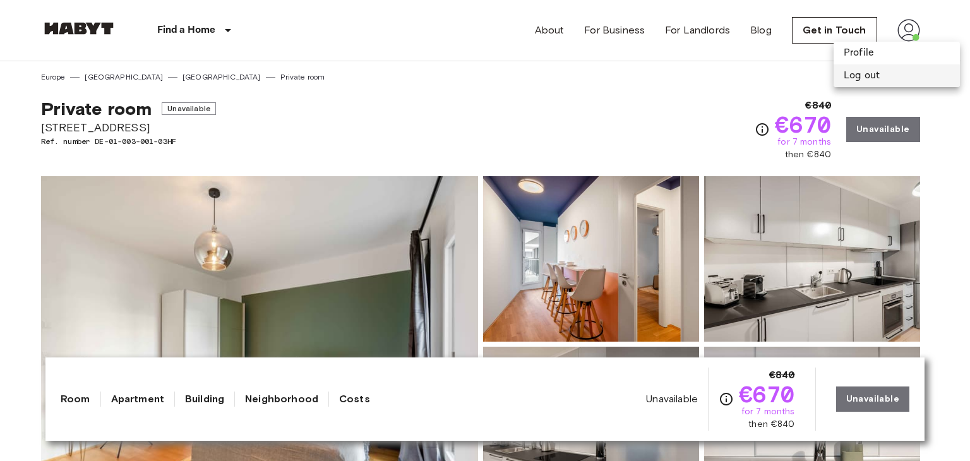
click at [867, 74] on li "Log out" at bounding box center [896, 75] width 126 height 23
